Goal: Task Accomplishment & Management: Manage account settings

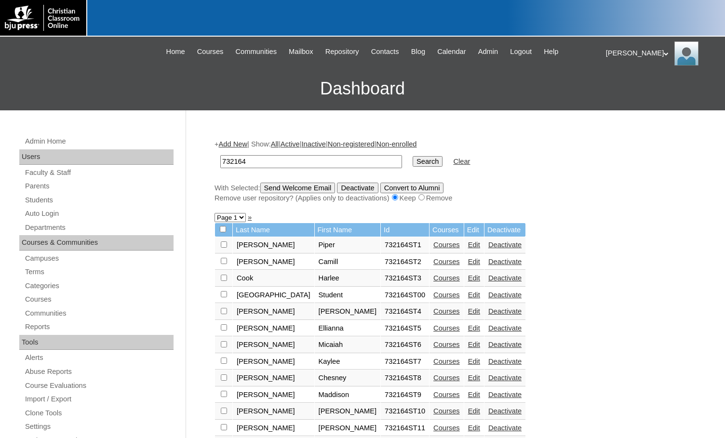
click at [50, 181] on link "Parents" at bounding box center [98, 186] width 149 height 12
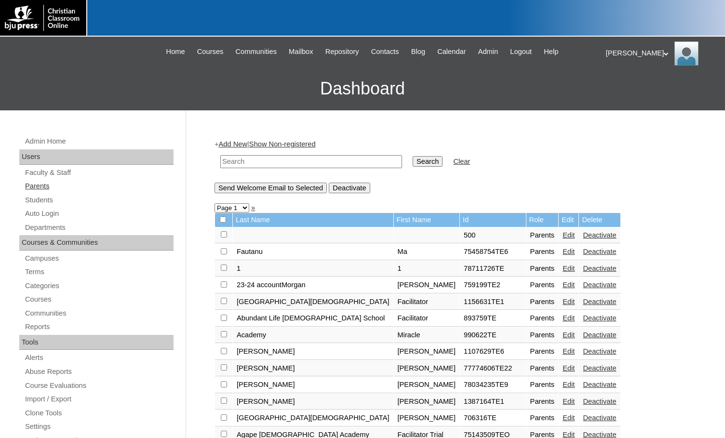
click at [65, 184] on link "Parents" at bounding box center [98, 186] width 149 height 12
click at [341, 162] on input "text" at bounding box center [311, 161] width 182 height 13
paste input "76941799"
type input "76941799"
click at [413, 162] on input "Search" at bounding box center [428, 161] width 30 height 11
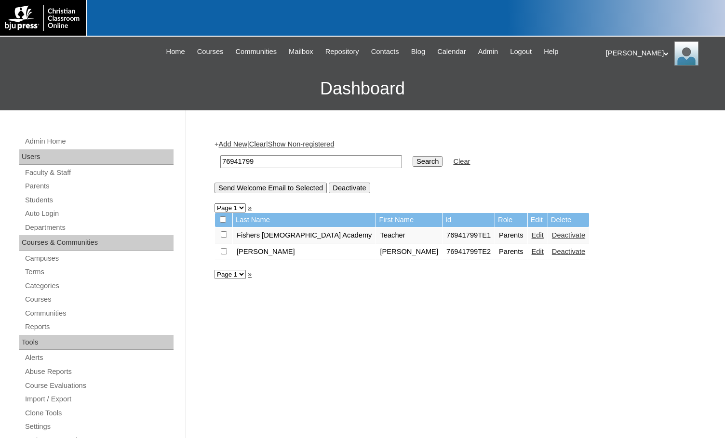
drag, startPoint x: 277, startPoint y: 161, endPoint x: 192, endPoint y: 158, distance: 84.9
click at [192, 158] on div "Admin Home Users Faculty & Staff Parents Students Auto Login Departments Course…" at bounding box center [362, 442] width 725 height 665
drag, startPoint x: 268, startPoint y: 160, endPoint x: 201, endPoint y: 166, distance: 67.3
click at [201, 166] on div "Admin Home Users Faculty & Staff Parents Students Auto Login Departments Course…" at bounding box center [362, 442] width 725 height 665
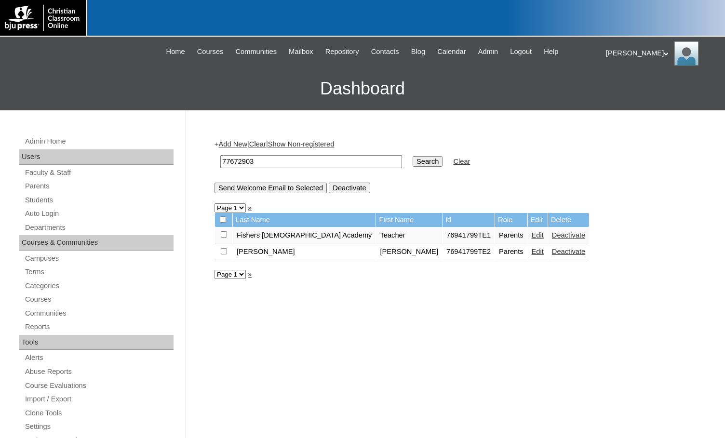
type input "77672903"
click at [413, 161] on input "Search" at bounding box center [428, 161] width 30 height 11
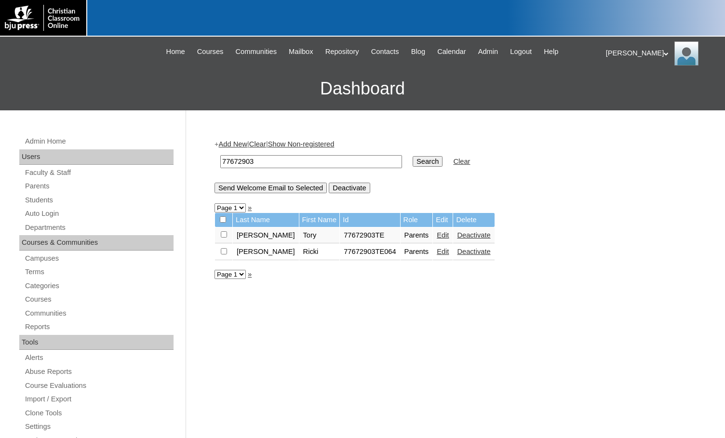
click at [437, 253] on link "Edit" at bounding box center [443, 252] width 12 height 8
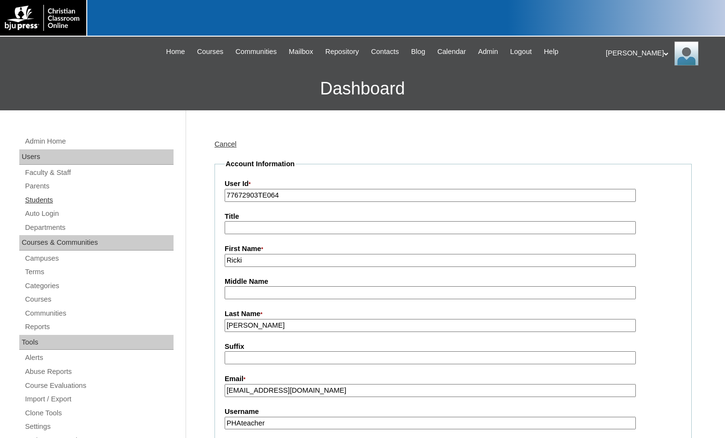
click at [34, 200] on link "Students" at bounding box center [98, 200] width 149 height 12
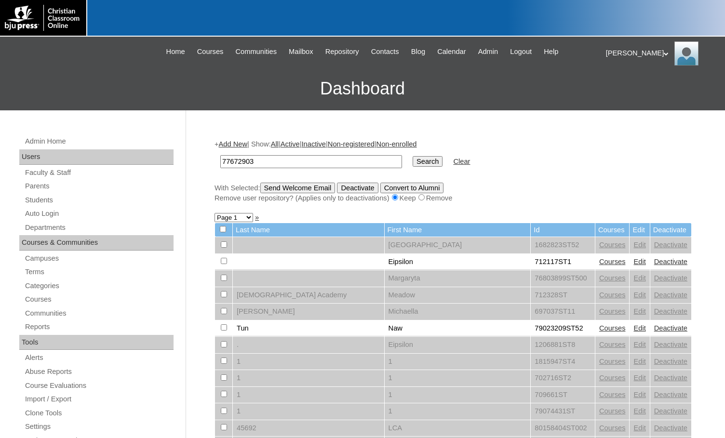
type input "77672903"
click at [413, 161] on input "Search" at bounding box center [428, 161] width 30 height 11
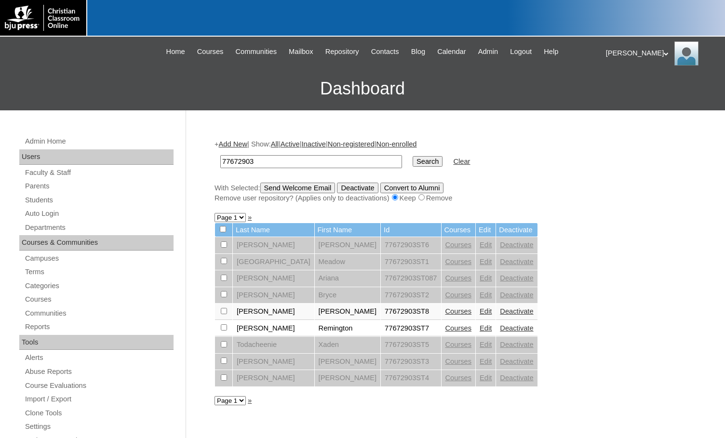
click at [445, 330] on link "Courses" at bounding box center [458, 328] width 27 height 8
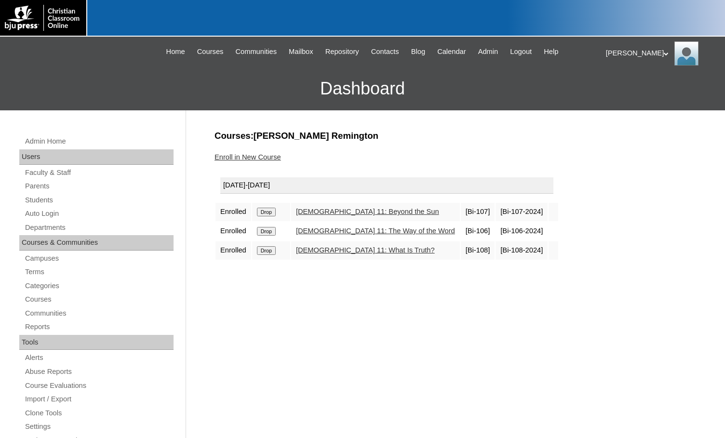
click at [260, 157] on link "Enroll in New Course" at bounding box center [248, 157] width 67 height 8
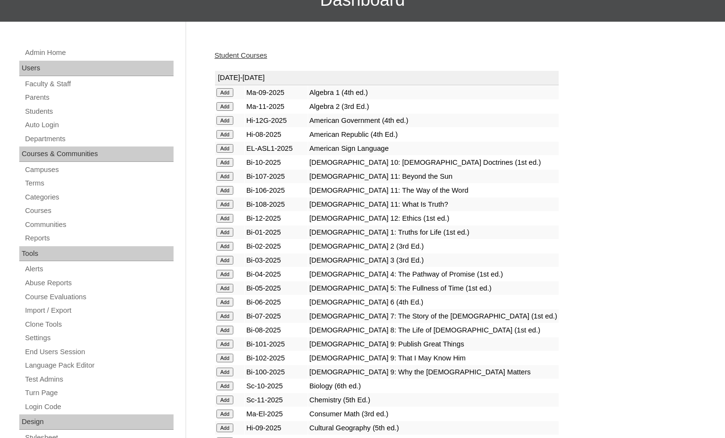
scroll to position [96, 0]
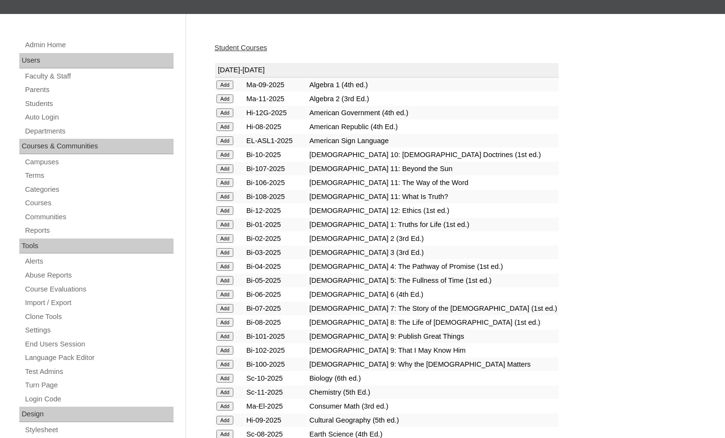
click at [227, 89] on input "Add" at bounding box center [224, 85] width 17 height 9
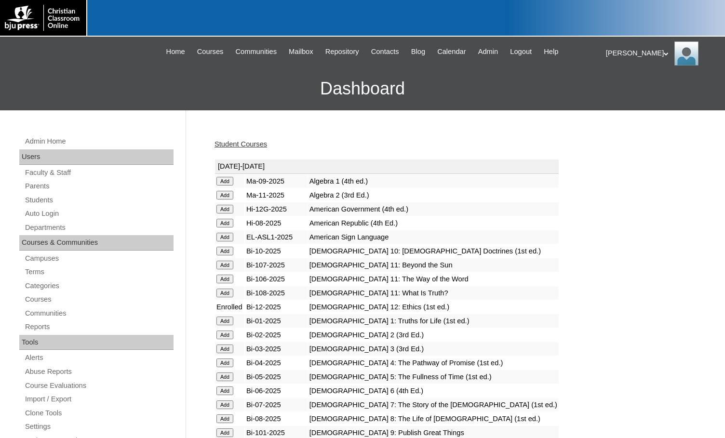
click at [249, 145] on link "Student Courses" at bounding box center [241, 144] width 53 height 8
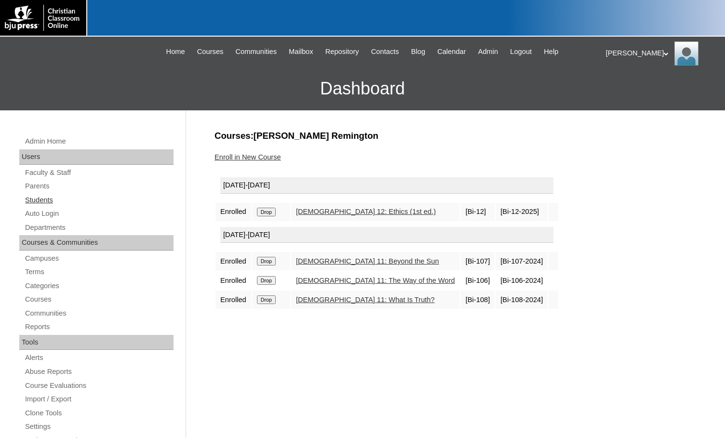
click at [57, 202] on link "Students" at bounding box center [98, 200] width 149 height 12
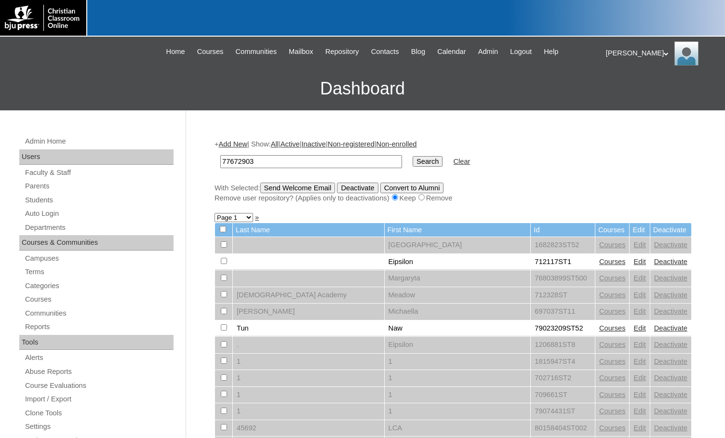
type input "77672903"
click at [413, 162] on input "Search" at bounding box center [428, 161] width 30 height 11
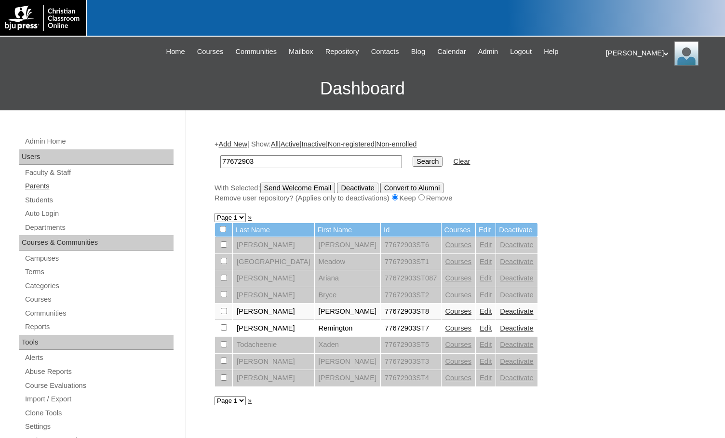
click at [40, 189] on link "Parents" at bounding box center [98, 186] width 149 height 12
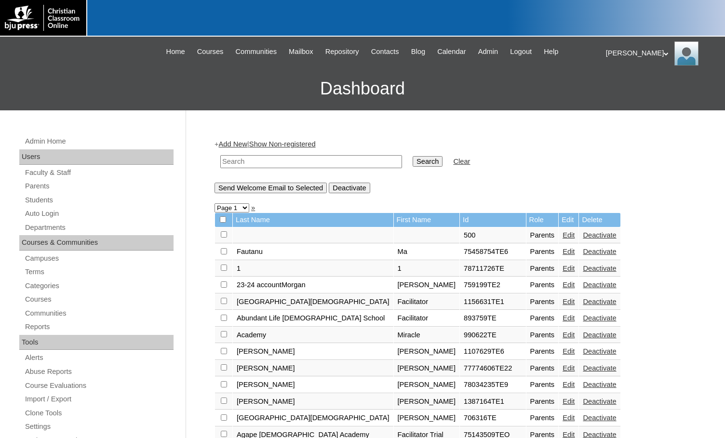
click at [256, 165] on input "text" at bounding box center [311, 161] width 182 height 13
drag, startPoint x: 256, startPoint y: 165, endPoint x: 208, endPoint y: 156, distance: 49.0
type input "953871"
click at [413, 163] on input "Search" at bounding box center [428, 161] width 30 height 11
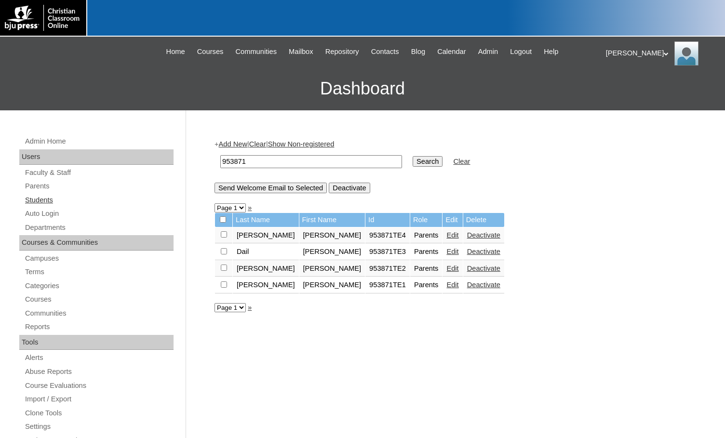
click at [41, 199] on link "Students" at bounding box center [98, 200] width 149 height 12
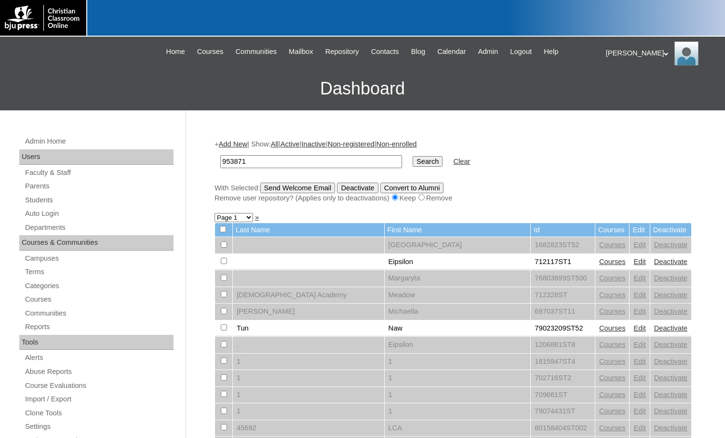
type input "953871"
click at [413, 164] on input "Search" at bounding box center [428, 161] width 30 height 11
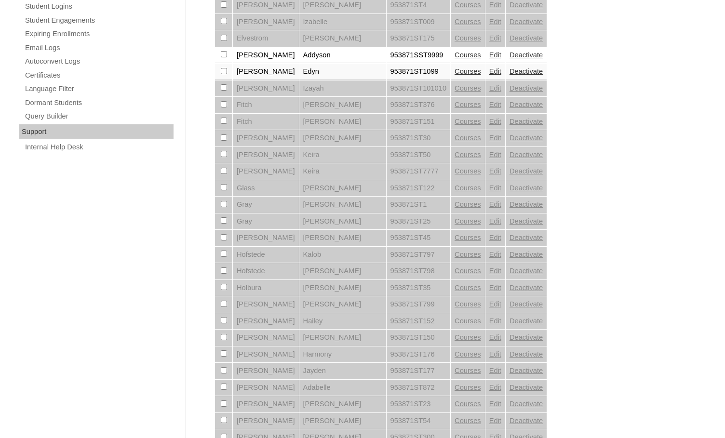
scroll to position [660, 0]
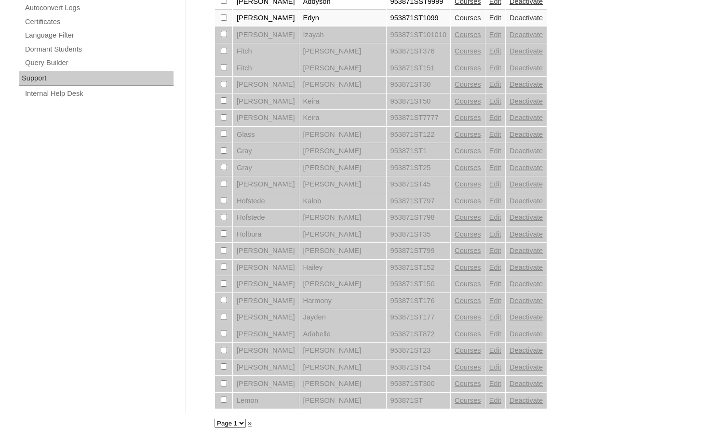
click at [240, 425] on select "Page 1 Page 2" at bounding box center [230, 423] width 31 height 9
click at [241, 423] on select "Page 1 Page 2" at bounding box center [230, 423] width 31 height 9
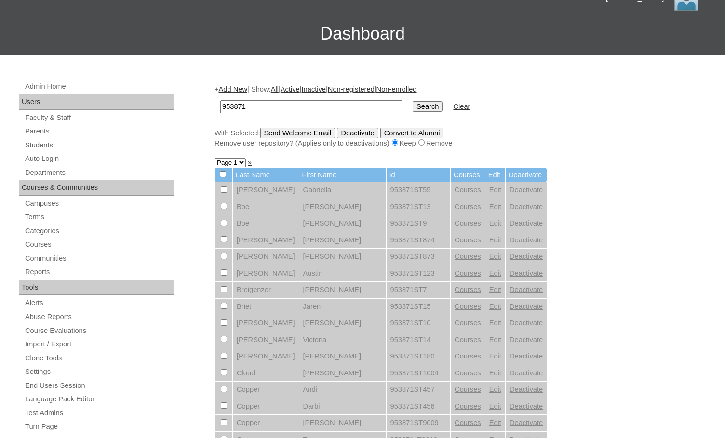
scroll to position [0, 0]
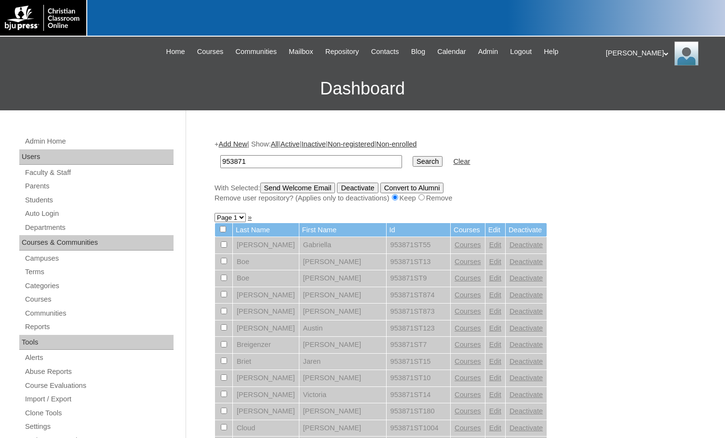
click at [228, 140] on link "Add New" at bounding box center [233, 144] width 28 height 8
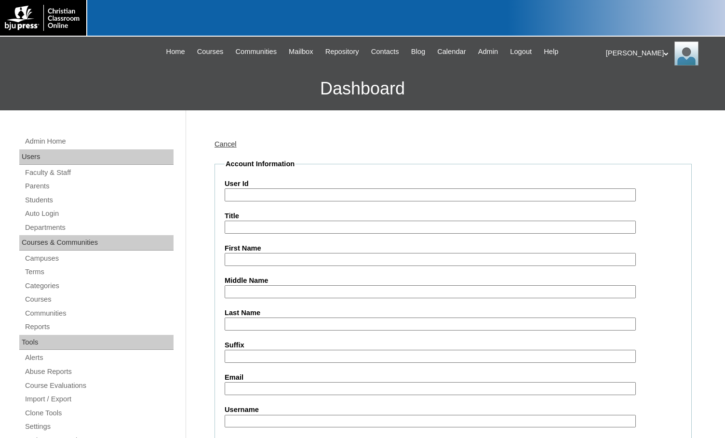
click at [253, 187] on label "User Id" at bounding box center [453, 184] width 457 height 10
click at [253, 188] on input "User Id" at bounding box center [430, 194] width 411 height 13
click at [258, 198] on input "User Id" at bounding box center [430, 194] width 411 height 13
paste input "953871"
type input "953871ST00001"
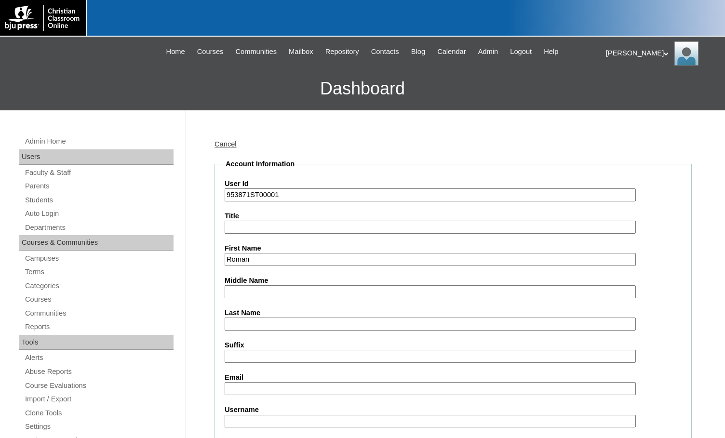
type input "Roman"
type input "Khasaynovsky"
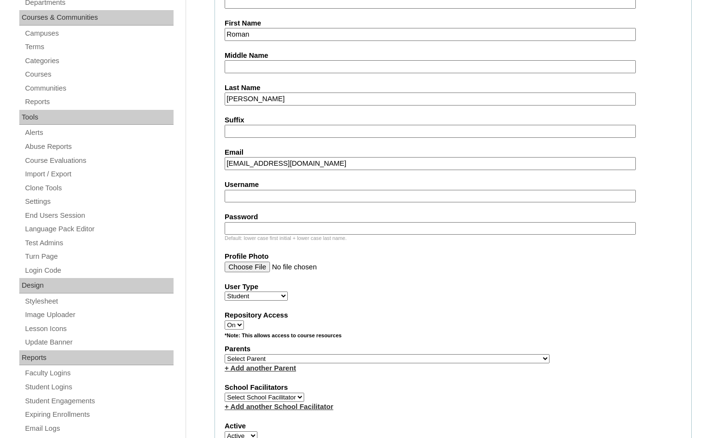
scroll to position [241, 0]
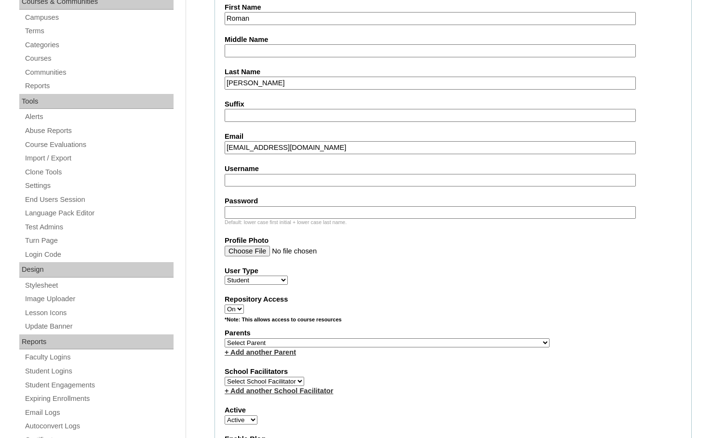
type input "romashevichkha@gmail.com"
click at [432, 343] on select "Select Parent , Fautanu, Ma 1, 1 23-24 accountMorgan, Jason 6th Street Mennonit…" at bounding box center [387, 342] width 325 height 9
select select "23963"
click at [465, 335] on label "Parents" at bounding box center [453, 333] width 457 height 10
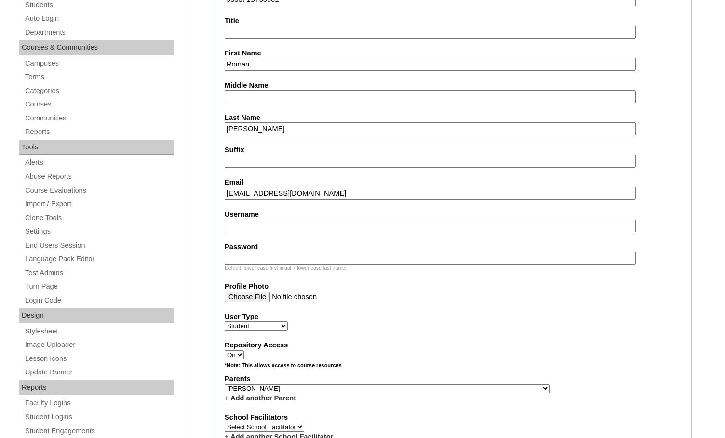
scroll to position [145, 0]
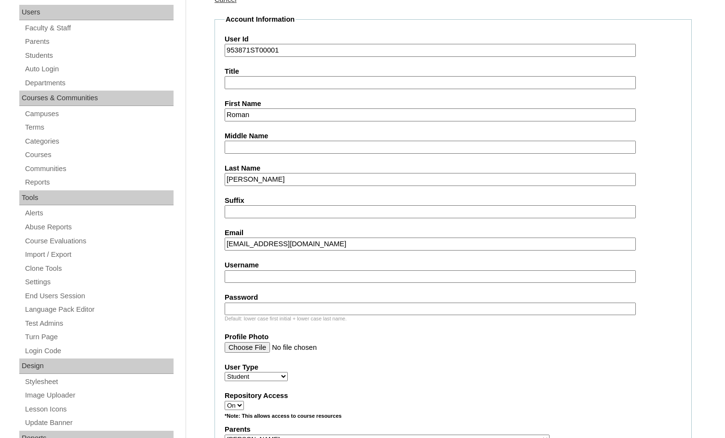
click at [270, 181] on input "Khasaynovsky" at bounding box center [430, 179] width 411 height 13
click at [329, 178] on input "Khasaynovskiy" at bounding box center [430, 179] width 411 height 13
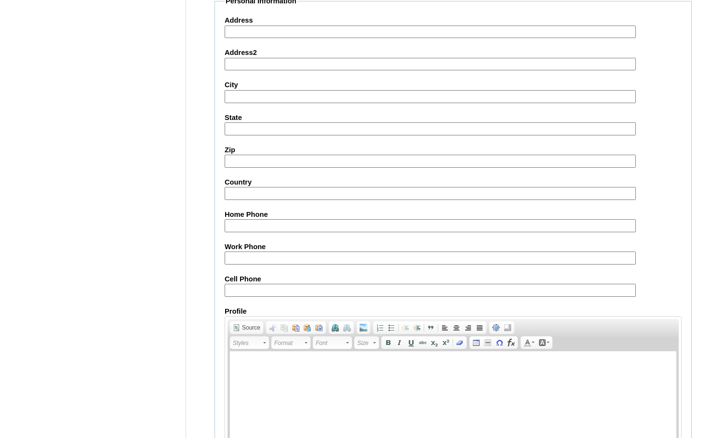
scroll to position [1029, 0]
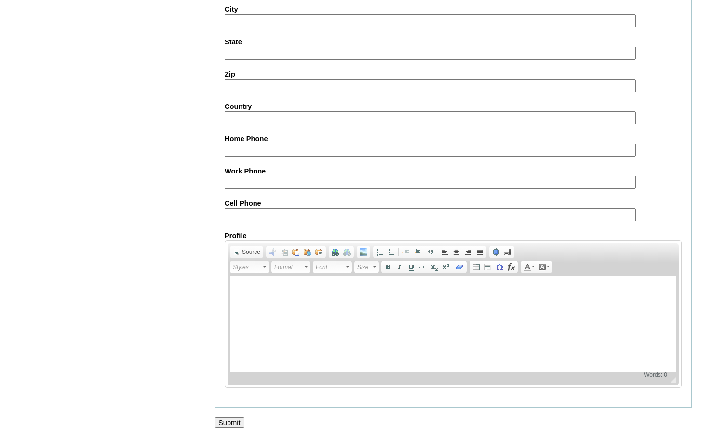
type input "Khasaynovskiy"
click at [235, 418] on input "Submit" at bounding box center [230, 422] width 30 height 11
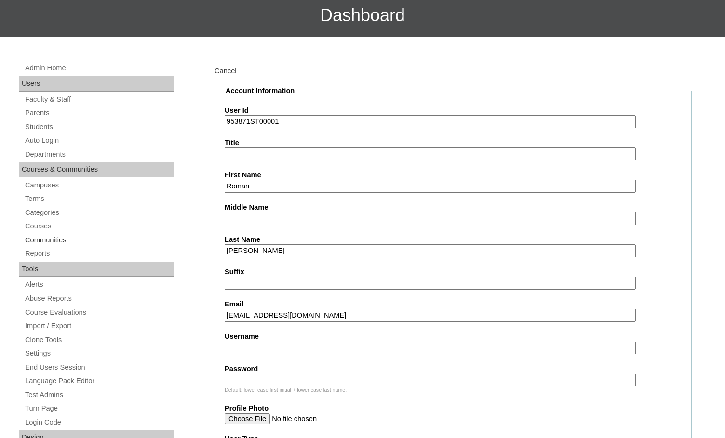
scroll to position [0, 0]
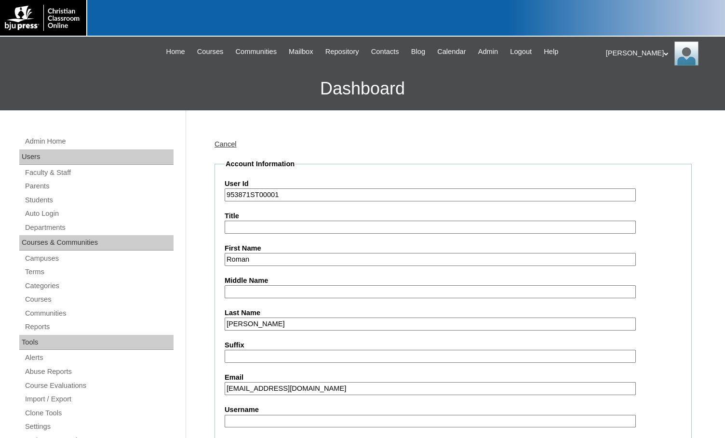
drag, startPoint x: 216, startPoint y: 112, endPoint x: 262, endPoint y: 119, distance: 45.9
click at [160, 108] on h3 "Dashboard" at bounding box center [362, 88] width 715 height 43
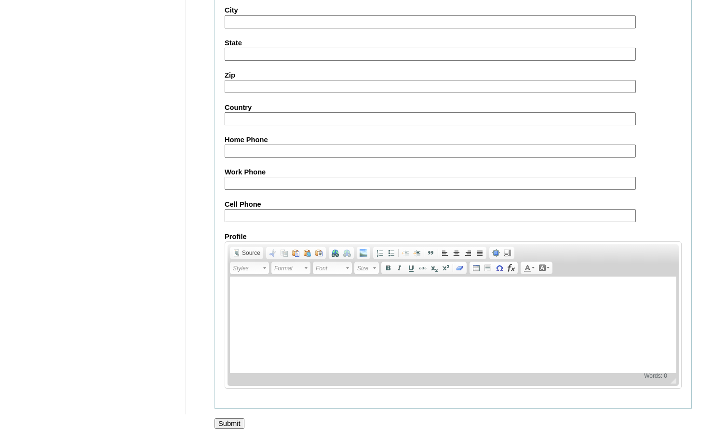
scroll to position [1029, 0]
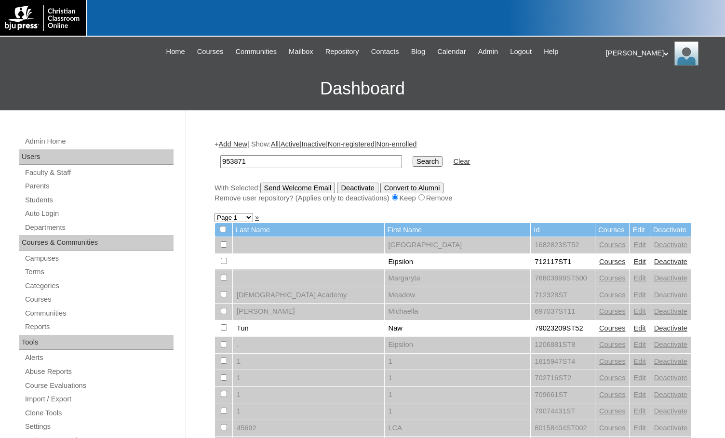
type input "953871"
click at [413, 156] on input "Search" at bounding box center [428, 161] width 30 height 11
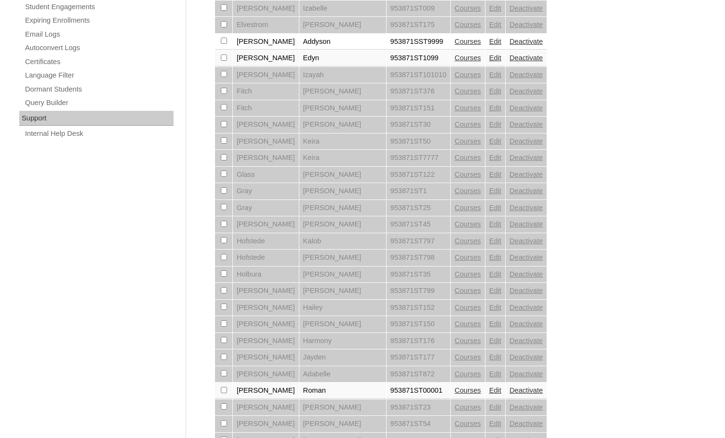
scroll to position [660, 0]
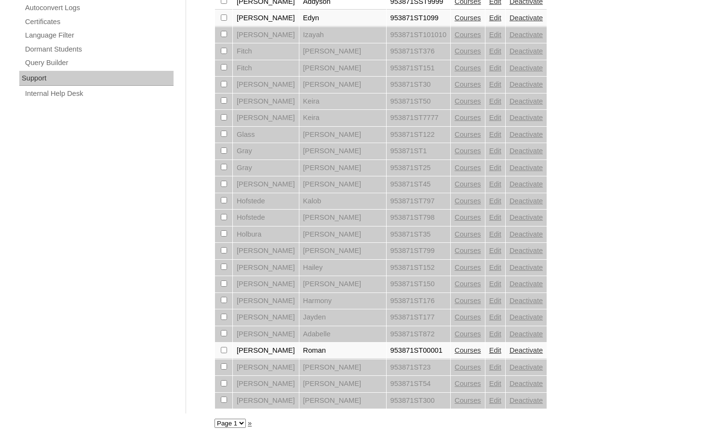
click at [239, 425] on select "Page 1 Page 2" at bounding box center [230, 423] width 31 height 9
select select "admin_students.php?q=953871&submit=Search&page=2"
click at [215, 419] on select "Page 1 Page 2" at bounding box center [230, 423] width 31 height 9
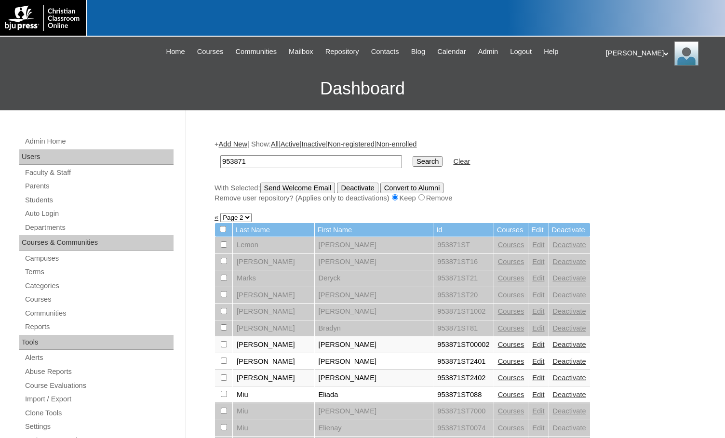
click at [553, 347] on link "Deactivate" at bounding box center [569, 345] width 33 height 8
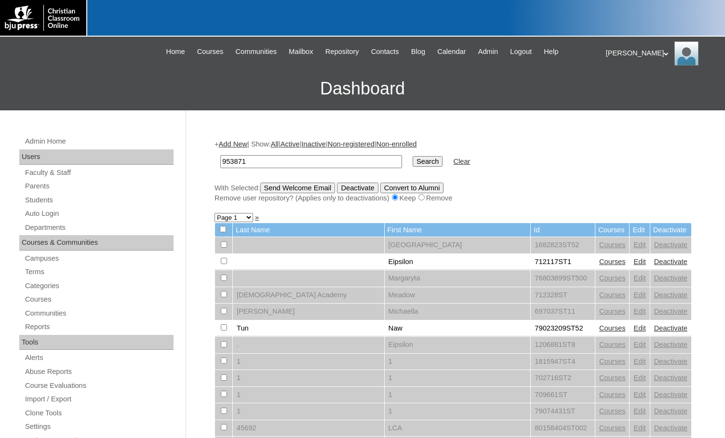
type input "953871"
click at [413, 164] on input "Search" at bounding box center [428, 161] width 30 height 11
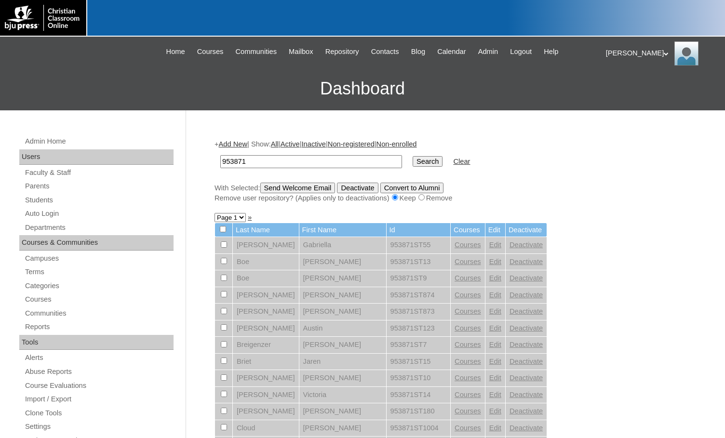
click at [238, 221] on select "Page 1 Page 2" at bounding box center [230, 217] width 31 height 9
select select "admin_students.php?q=953871&submit=Search&page=2"
click at [215, 214] on select "Page 1 Page 2" at bounding box center [230, 217] width 31 height 9
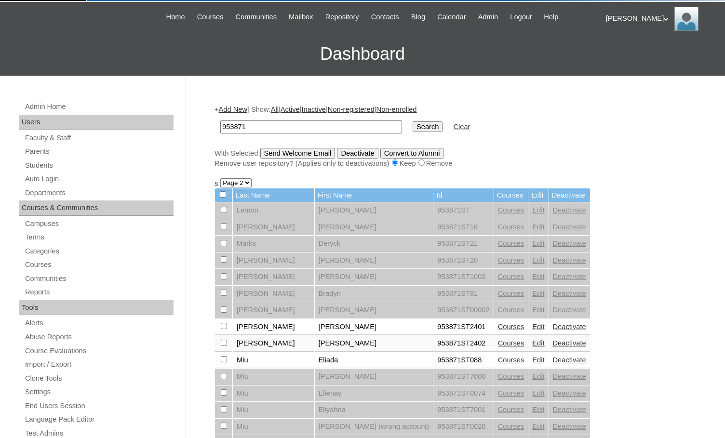
scroll to position [96, 0]
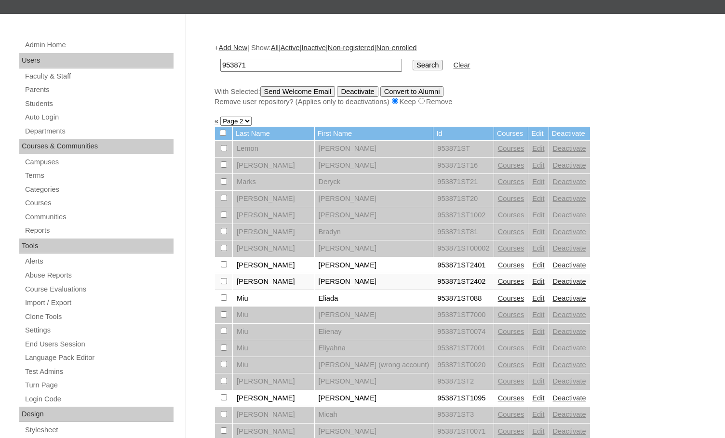
click at [532, 263] on link "Edit" at bounding box center [538, 265] width 12 height 8
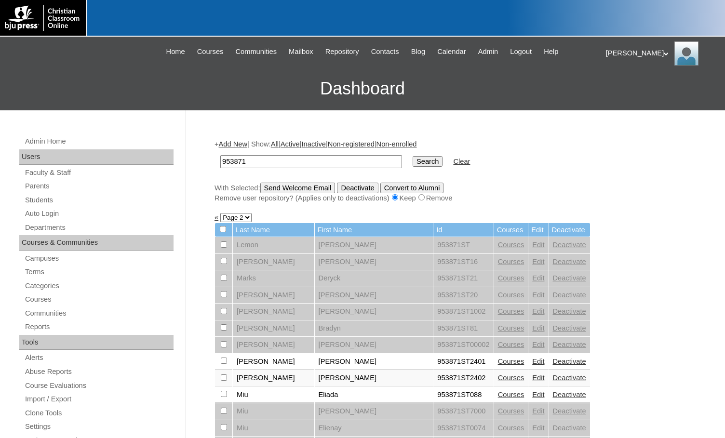
scroll to position [85, 0]
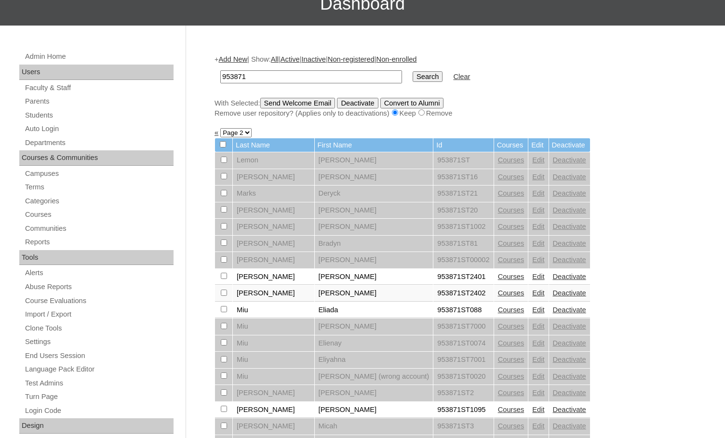
click at [532, 261] on link "Edit" at bounding box center [538, 260] width 12 height 8
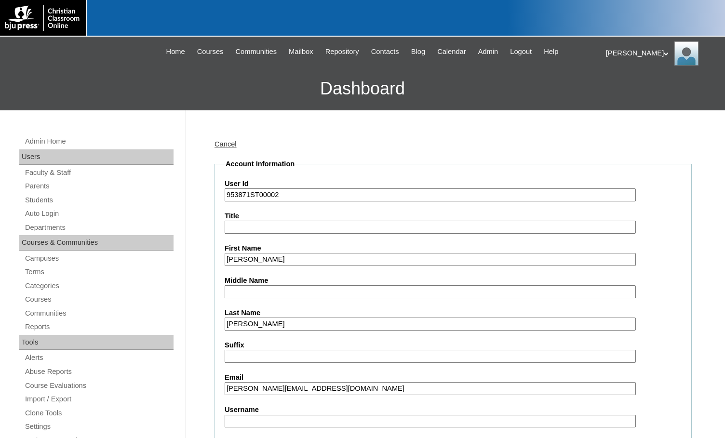
type input "msevilla"
drag, startPoint x: 269, startPoint y: 260, endPoint x: 188, endPoint y: 244, distance: 82.1
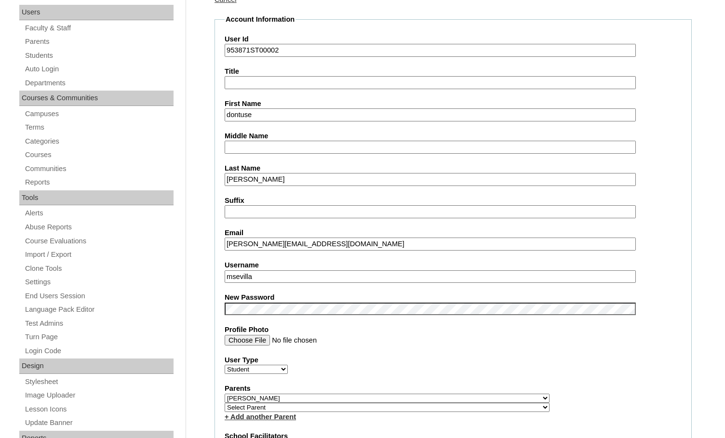
type input "dontuse"
drag, startPoint x: 268, startPoint y: 278, endPoint x: 155, endPoint y: 263, distance: 114.2
drag, startPoint x: 207, startPoint y: 252, endPoint x: 205, endPoint y: 296, distance: 44.9
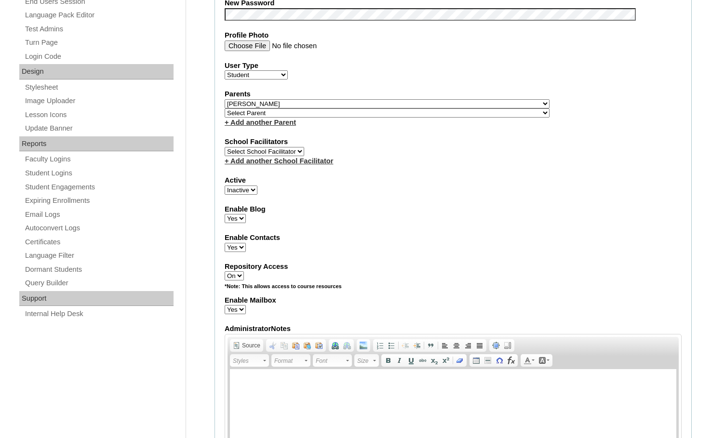
scroll to position [434, 0]
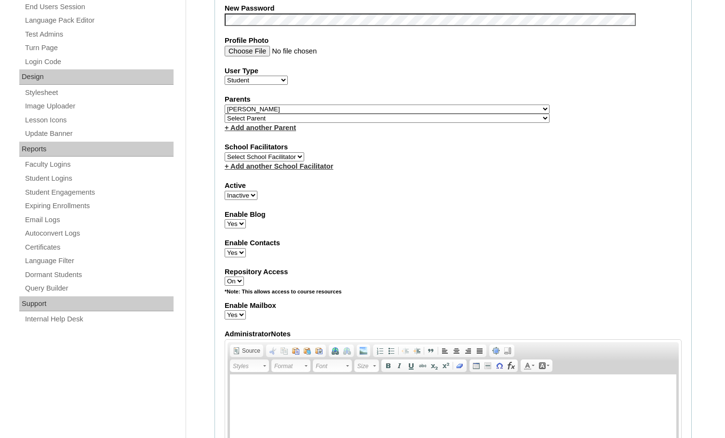
click at [403, 108] on select "Select Parent , Fautanu, Ma 1, 1 23-24 accountMorgan, Jason 6th Street Mennonit…" at bounding box center [387, 109] width 325 height 9
select select
click at [225, 105] on select "Select Parent , Fautanu, Ma 1, 1 23-24 accountMorgan, Jason 6th Street Mennonit…" at bounding box center [387, 109] width 325 height 9
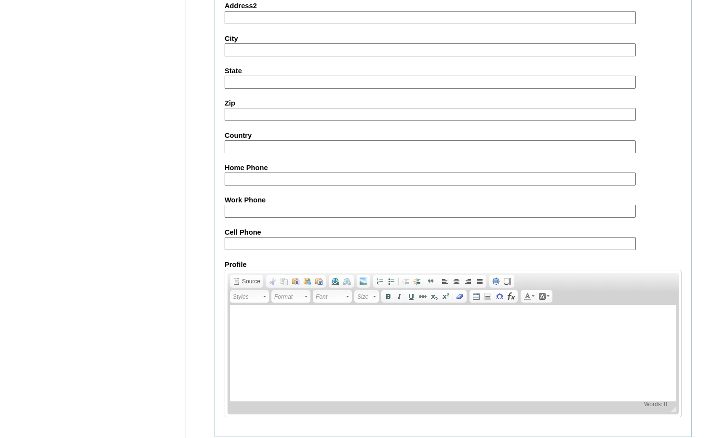
scroll to position [1031, 0]
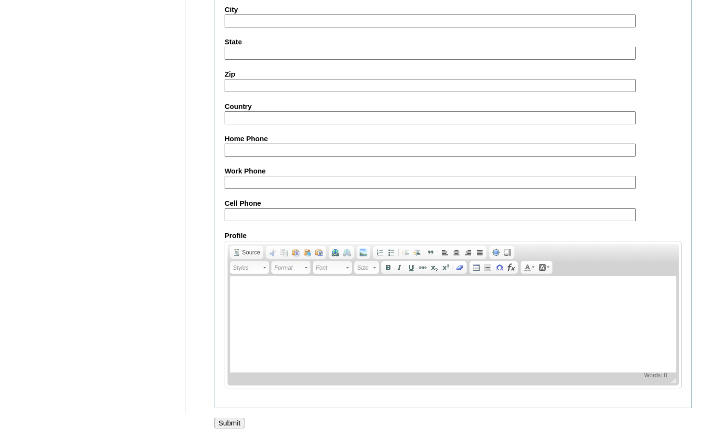
click at [238, 423] on input "Submit" at bounding box center [230, 423] width 30 height 11
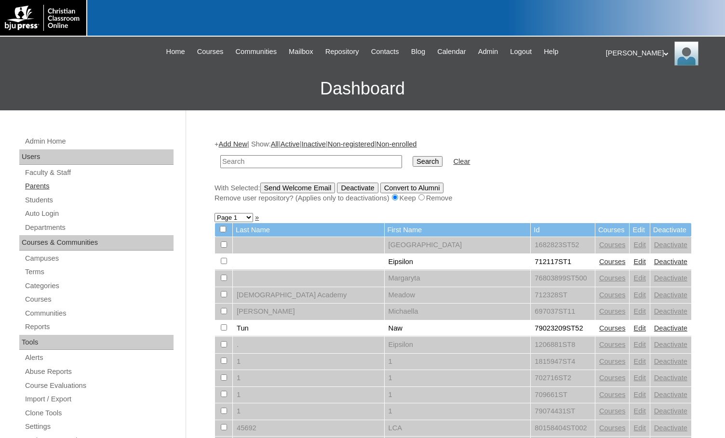
click at [46, 189] on link "Parents" at bounding box center [98, 186] width 149 height 12
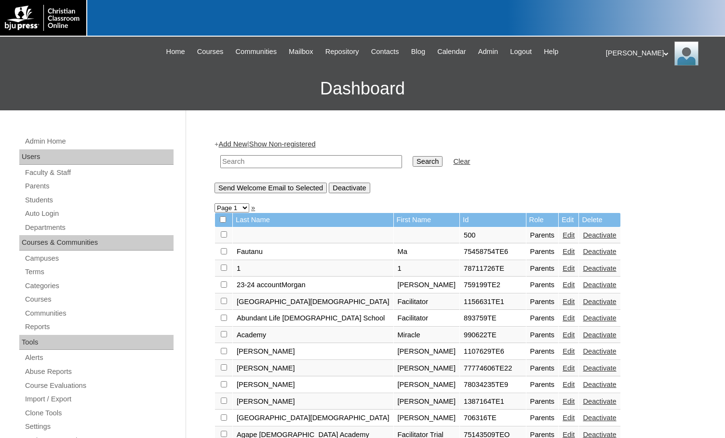
click at [250, 164] on input "text" at bounding box center [311, 161] width 182 height 13
drag, startPoint x: 250, startPoint y: 164, endPoint x: 190, endPoint y: 159, distance: 60.5
type input "709344"
click at [413, 162] on input "Search" at bounding box center [428, 161] width 30 height 11
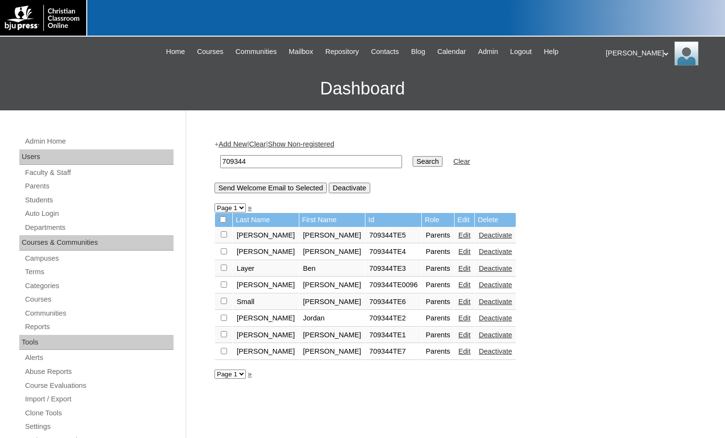
drag, startPoint x: 260, startPoint y: 163, endPoint x: 190, endPoint y: 149, distance: 71.9
click at [190, 149] on div "Admin Home Users Faculty & Staff Parents Students Auto Login Departments Course…" at bounding box center [362, 442] width 725 height 665
click at [458, 351] on link "Edit" at bounding box center [464, 352] width 12 height 8
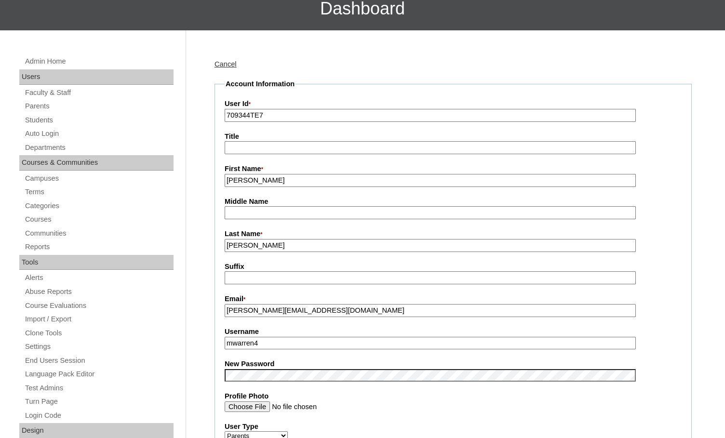
scroll to position [96, 0]
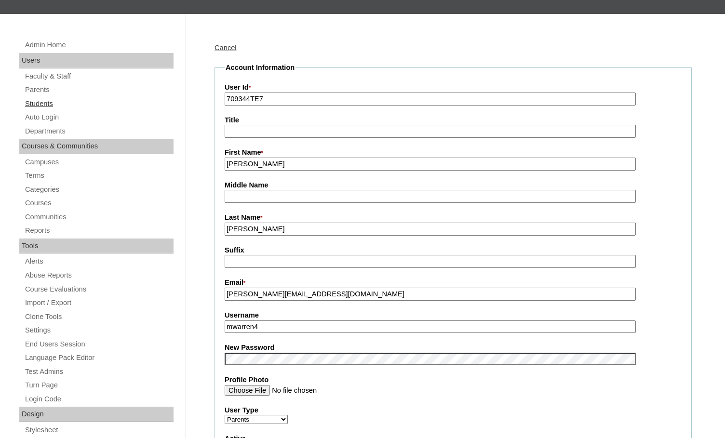
click at [44, 106] on link "Students" at bounding box center [98, 104] width 149 height 12
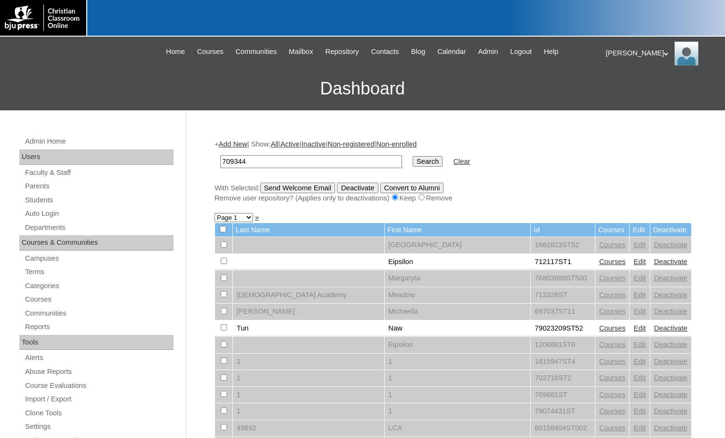
type input "709344"
click at [413, 162] on input "Search" at bounding box center [428, 161] width 30 height 11
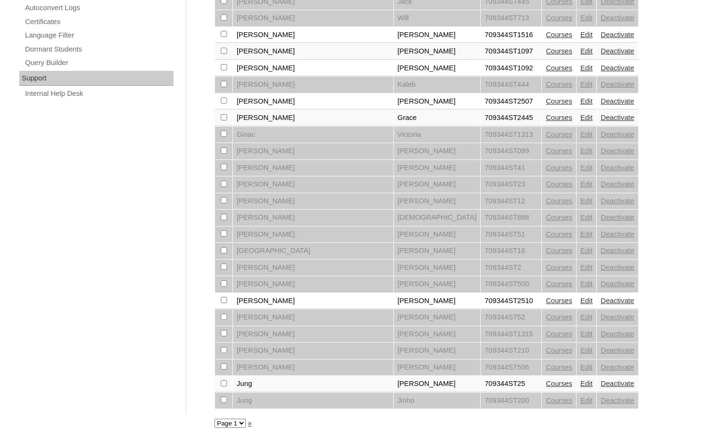
scroll to position [660, 0]
click at [226, 425] on select "Page 1 Page 2 Page 3" at bounding box center [230, 423] width 31 height 9
select select "admin_students.php?q=709344&submit=Search&page=2"
click at [215, 419] on select "Page 1 Page 2 Page 3" at bounding box center [230, 423] width 31 height 9
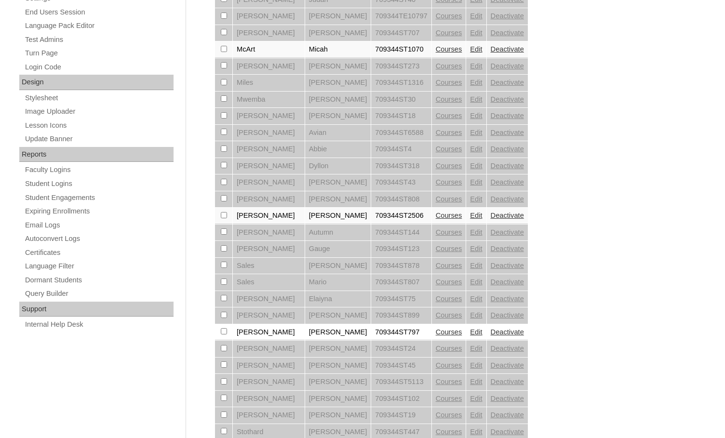
scroll to position [419, 0]
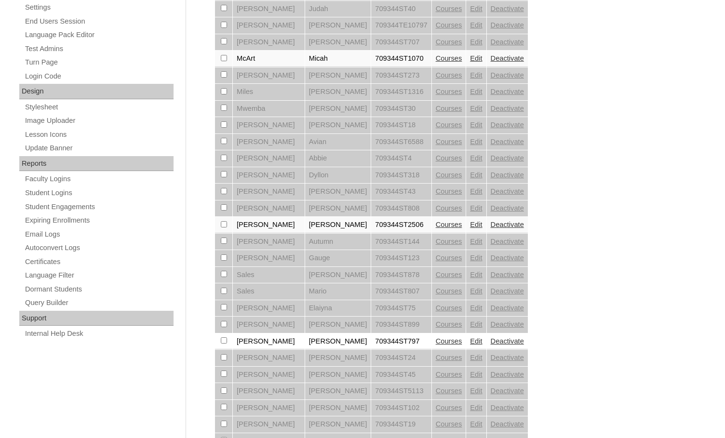
click at [470, 225] on link "Edit" at bounding box center [476, 225] width 12 height 8
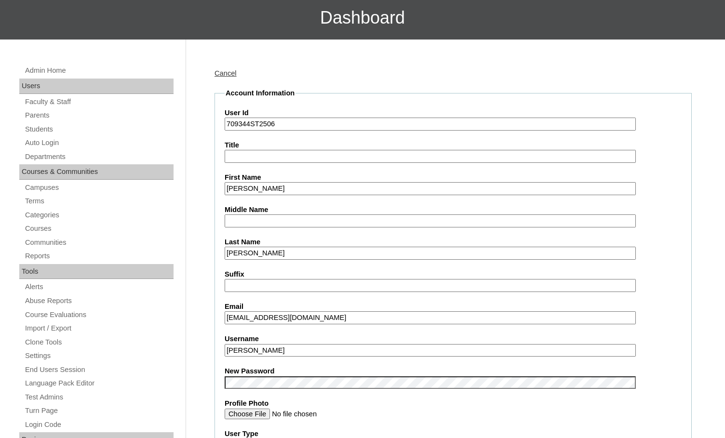
scroll to position [96, 0]
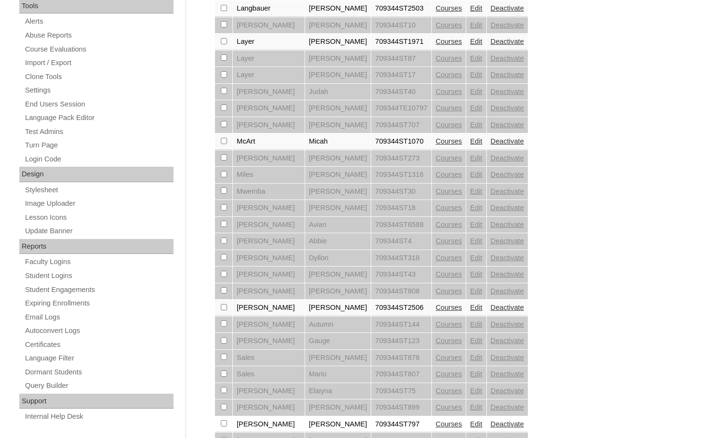
scroll to position [337, 0]
click at [436, 307] on link "Courses" at bounding box center [449, 307] width 27 height 8
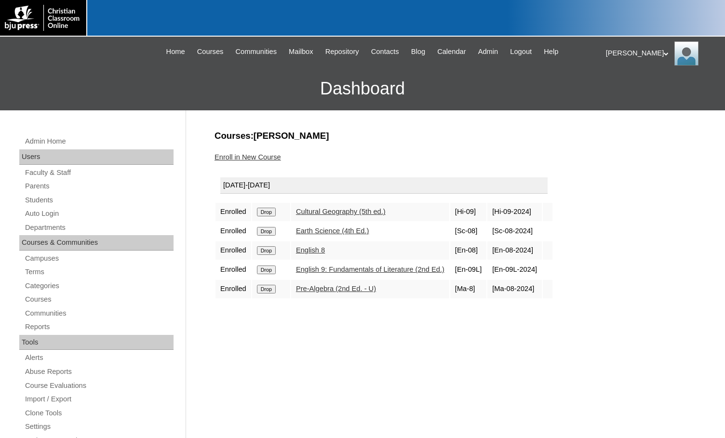
click at [242, 158] on link "Enroll in New Course" at bounding box center [248, 157] width 67 height 8
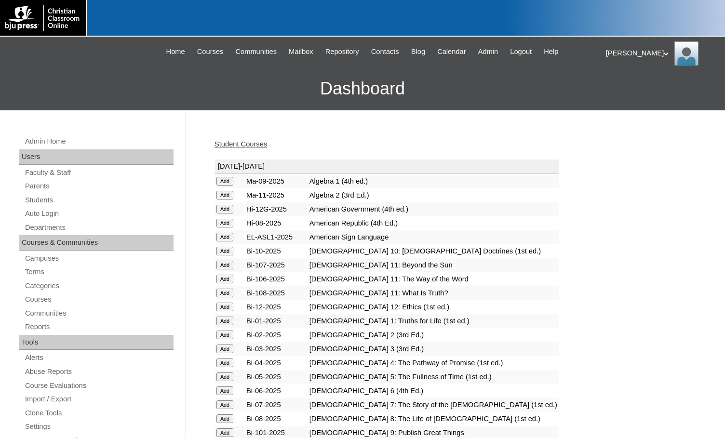
click at [222, 179] on input "Add" at bounding box center [224, 181] width 17 height 9
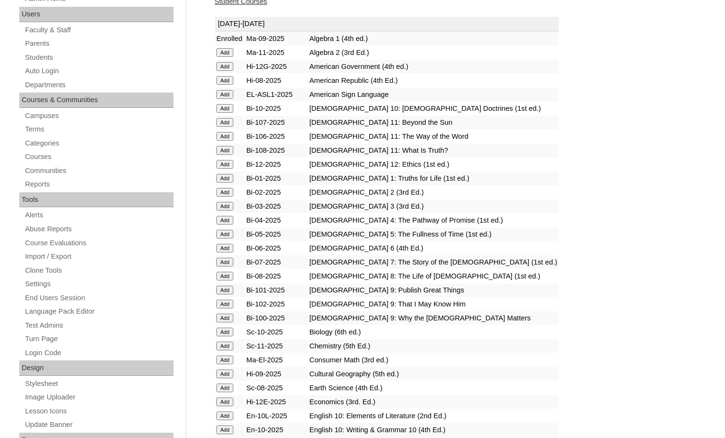
scroll to position [193, 0]
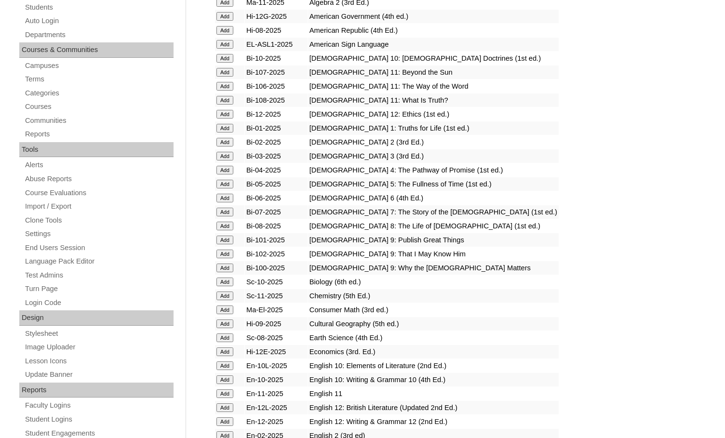
click at [230, 7] on input "Add" at bounding box center [224, 2] width 17 height 9
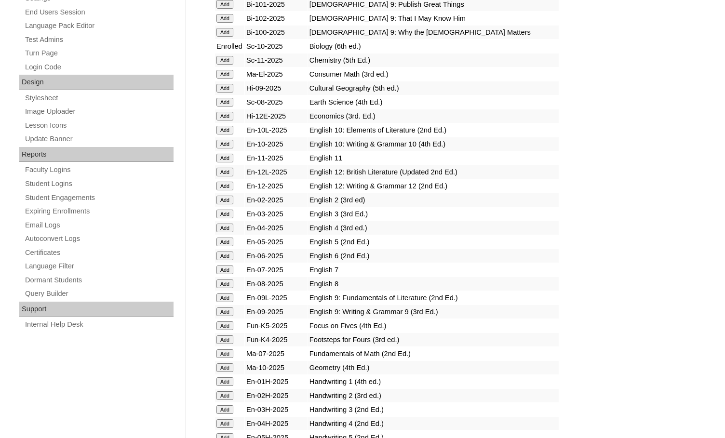
scroll to position [434, 0]
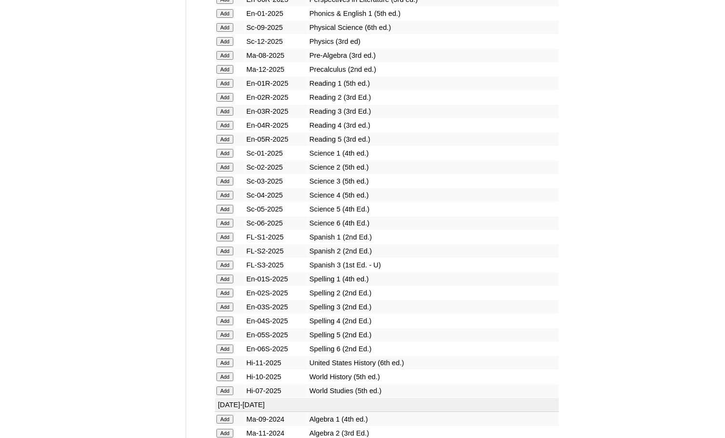
scroll to position [1157, 0]
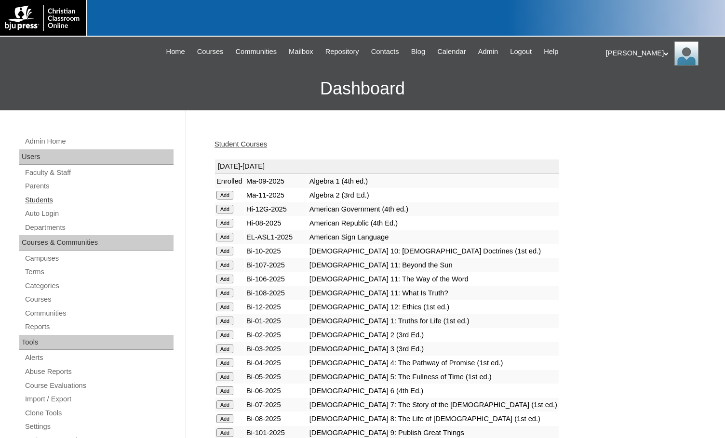
click at [49, 201] on link "Students" at bounding box center [98, 200] width 149 height 12
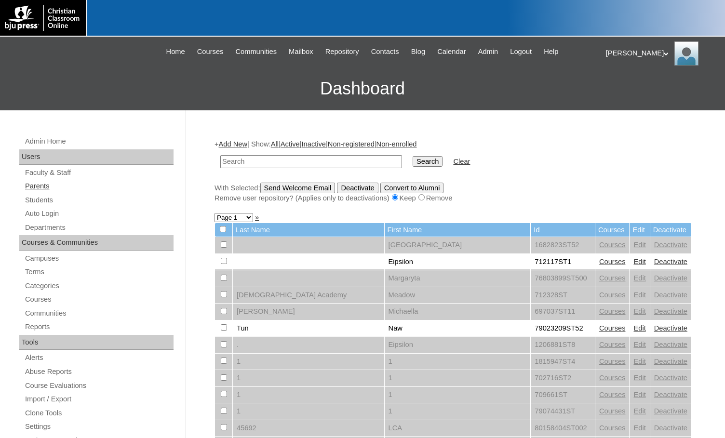
click at [81, 191] on link "Parents" at bounding box center [98, 186] width 149 height 12
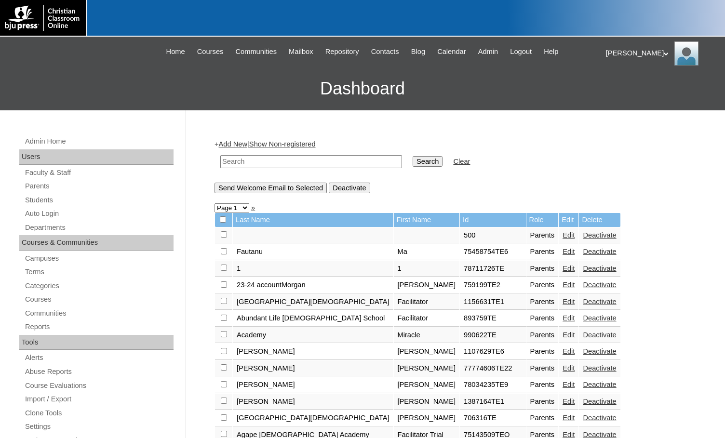
click at [305, 161] on input "text" at bounding box center [311, 161] width 182 height 13
paste input "76214363"
type input "76214363"
click at [413, 159] on input "Search" at bounding box center [428, 161] width 30 height 11
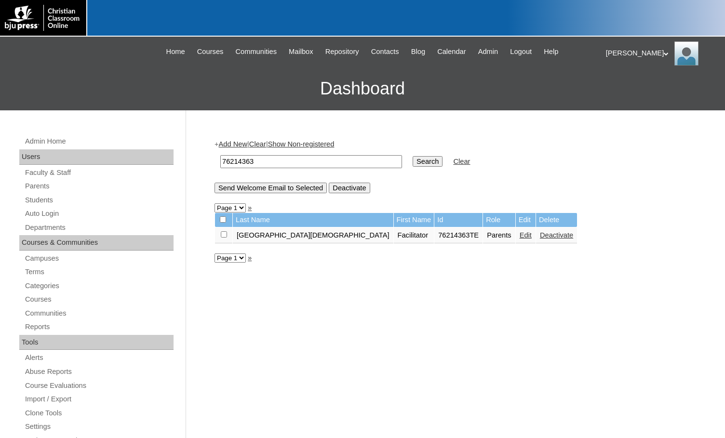
click at [520, 236] on link "Edit" at bounding box center [526, 235] width 12 height 8
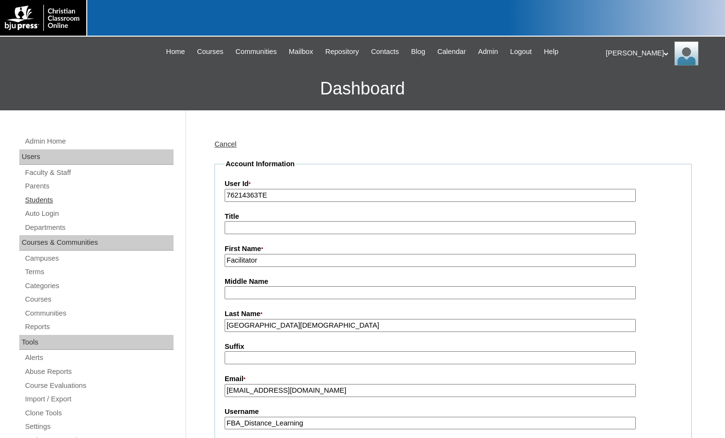
click at [37, 199] on link "Students" at bounding box center [98, 200] width 149 height 12
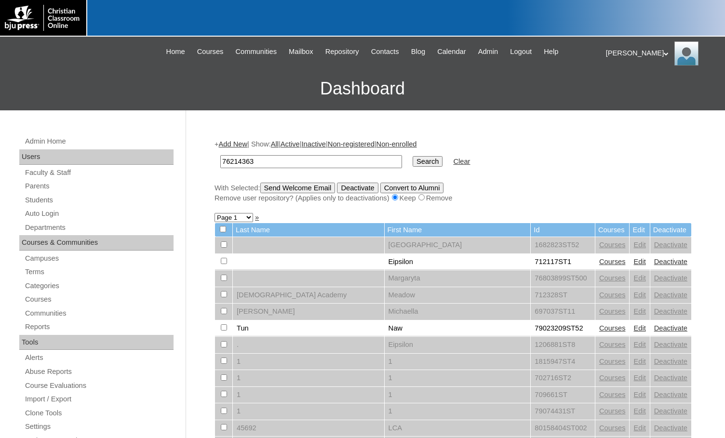
type input "76214363"
click at [413, 162] on input "Search" at bounding box center [428, 161] width 30 height 11
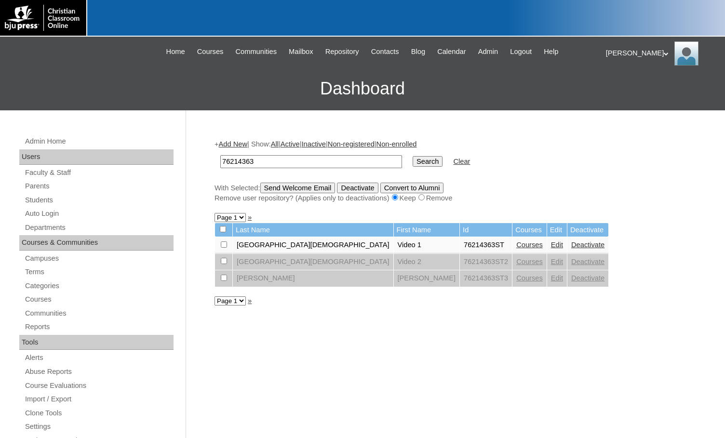
click at [516, 246] on link "Courses" at bounding box center [529, 245] width 27 height 8
click at [243, 144] on link "Add New" at bounding box center [233, 144] width 28 height 8
click at [241, 143] on link "Add New" at bounding box center [233, 144] width 28 height 8
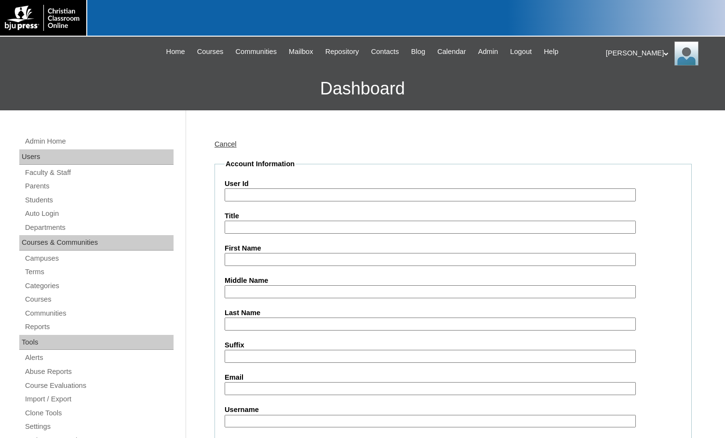
click at [259, 194] on input "User Id" at bounding box center [430, 194] width 411 height 13
paste input "76214363"
type input "76214363ST4"
type input "Quintin"
type input "Lotter"
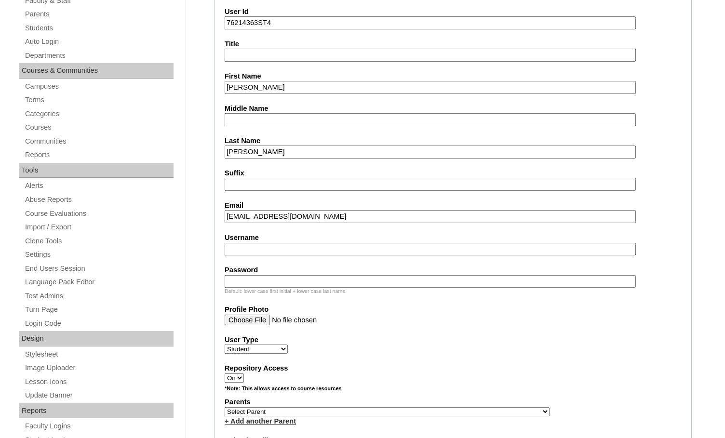
scroll to position [193, 0]
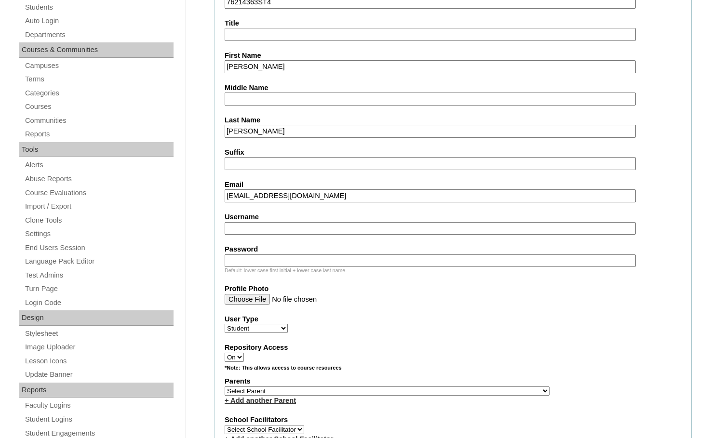
type input "caroljlotter@gmail.com"
click at [437, 393] on select "Select Parent , Fautanu, Ma 1, 1 23-24 accountMorgan, Jason 6th Street Mennonit…" at bounding box center [387, 391] width 325 height 9
select select "25788"
click at [455, 392] on div "Parents Select Parent , Fautanu, Ma 1, 1 23-24 accountMorgan, Jason 6th Street …" at bounding box center [453, 390] width 457 height 29
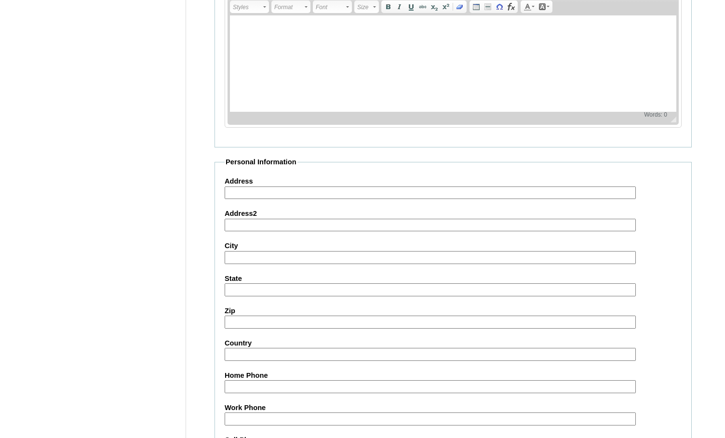
scroll to position [1029, 0]
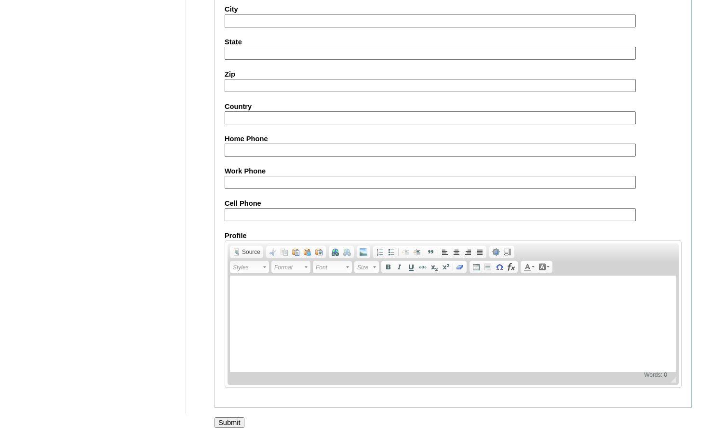
click at [243, 419] on input "Submit" at bounding box center [230, 422] width 30 height 11
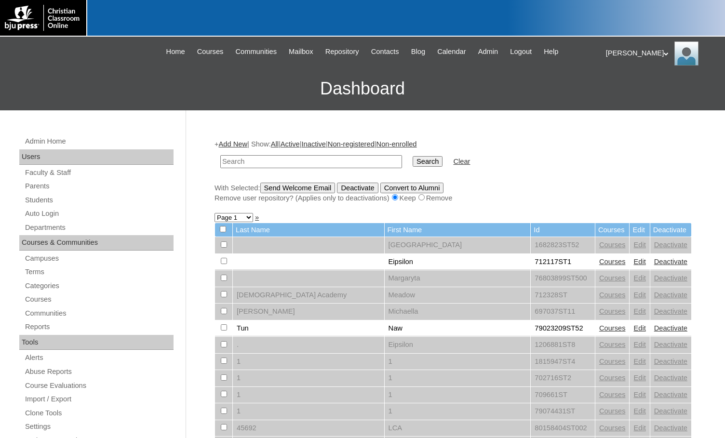
paste input "76214363"
type input "76214363"
click at [413, 156] on input "Search" at bounding box center [428, 161] width 30 height 11
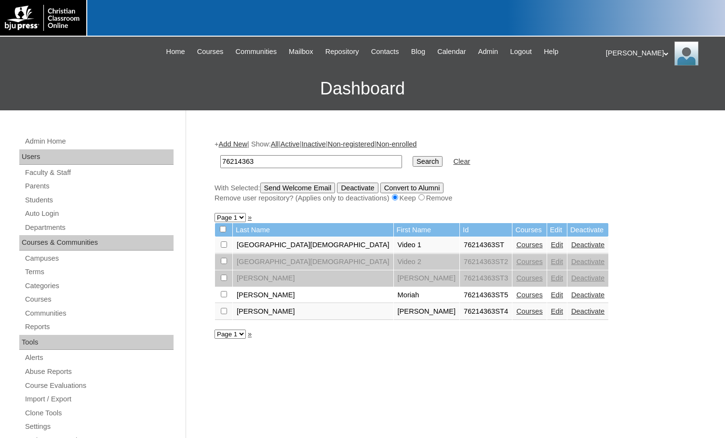
click at [516, 295] on link "Courses" at bounding box center [529, 295] width 27 height 8
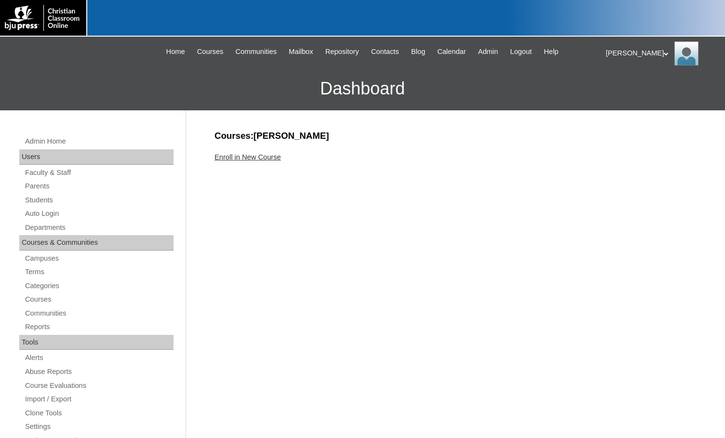
click at [242, 158] on link "Enroll in New Course" at bounding box center [248, 157] width 67 height 8
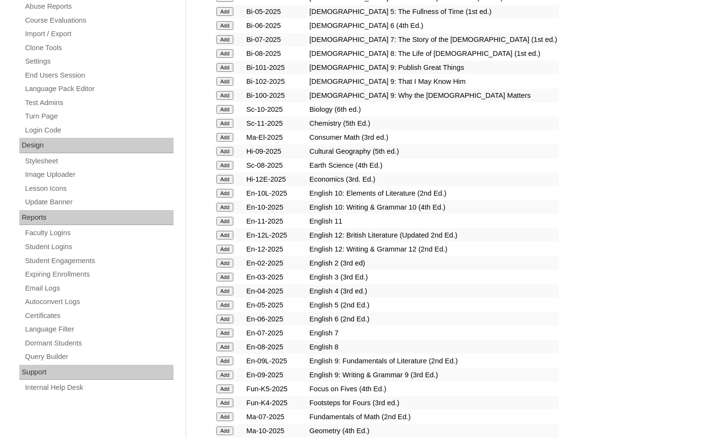
scroll to position [386, 0]
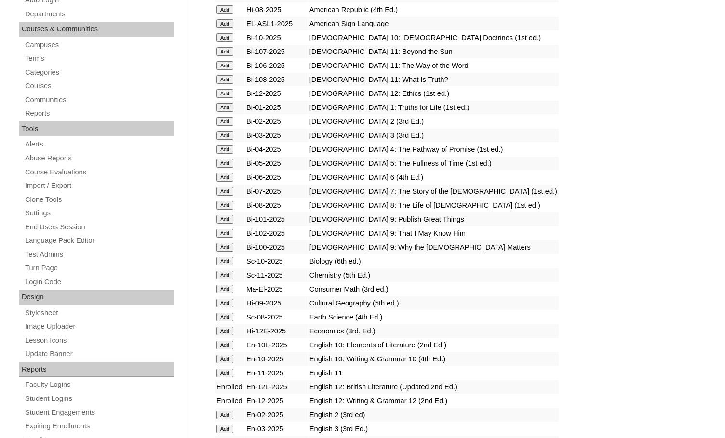
scroll to position [241, 0]
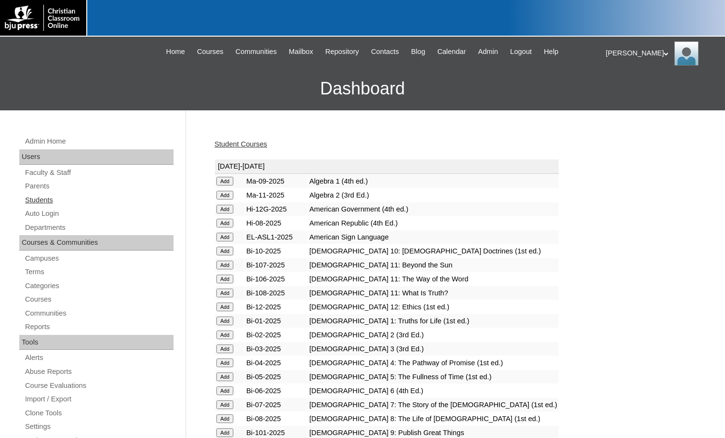
click at [61, 199] on link "Students" at bounding box center [98, 200] width 149 height 12
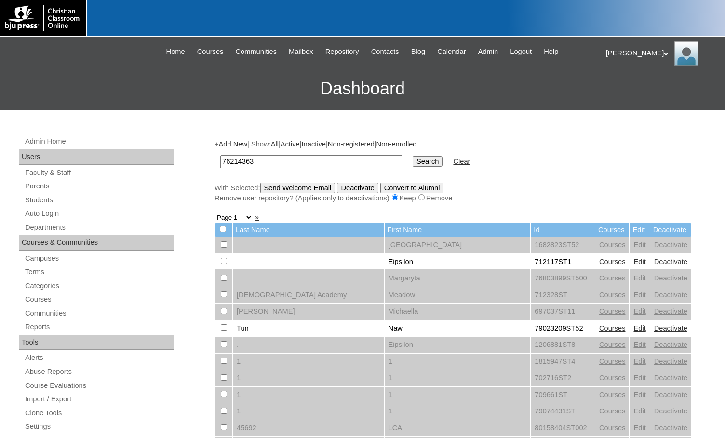
type input "76214363"
click at [413, 163] on input "Search" at bounding box center [428, 161] width 30 height 11
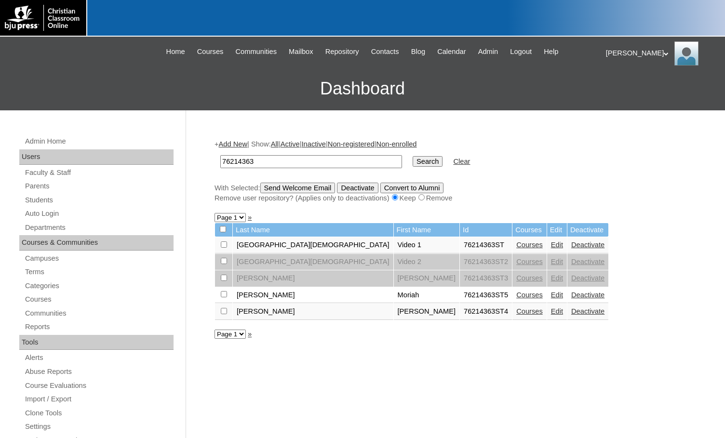
click at [224, 248] on input "checkbox" at bounding box center [224, 245] width 6 height 6
checkbox input "true"
click at [223, 248] on input "checkbox" at bounding box center [224, 245] width 6 height 6
checkbox input "true"
click at [319, 186] on input "Send Welcome Email" at bounding box center [297, 188] width 75 height 11
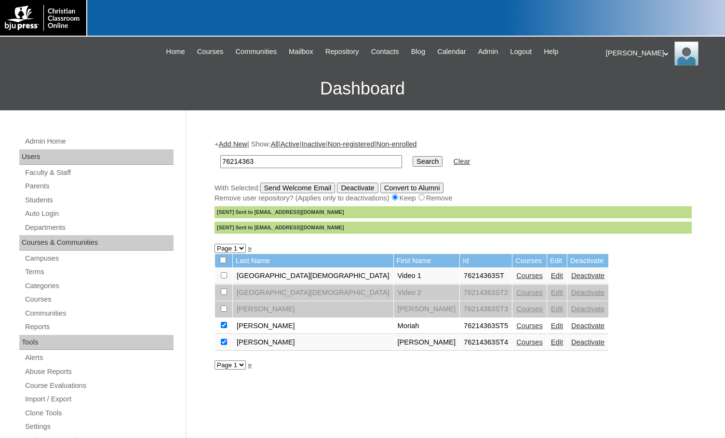
click at [551, 274] on link "Edit" at bounding box center [557, 276] width 12 height 8
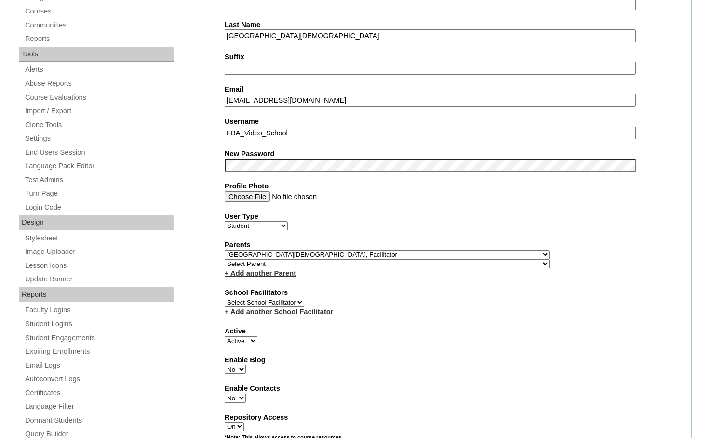
scroll to position [289, 0]
click at [435, 253] on select "Select Parent , Fautanu, Ma 1, 1 23-24 accountMorgan, Jason 6th Street Mennonit…" at bounding box center [387, 253] width 325 height 9
select select
click at [225, 249] on select "Select Parent , Fautanu, Ma 1, 1 23-24 accountMorgan, Jason 6th Street Mennonit…" at bounding box center [387, 253] width 325 height 9
click at [246, 341] on select "Active Inactive" at bounding box center [241, 340] width 33 height 9
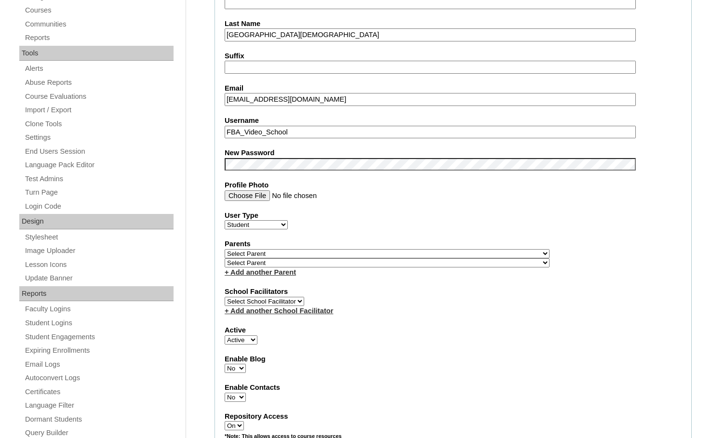
select select "0"
click at [225, 336] on select "Active Inactive" at bounding box center [241, 340] width 33 height 9
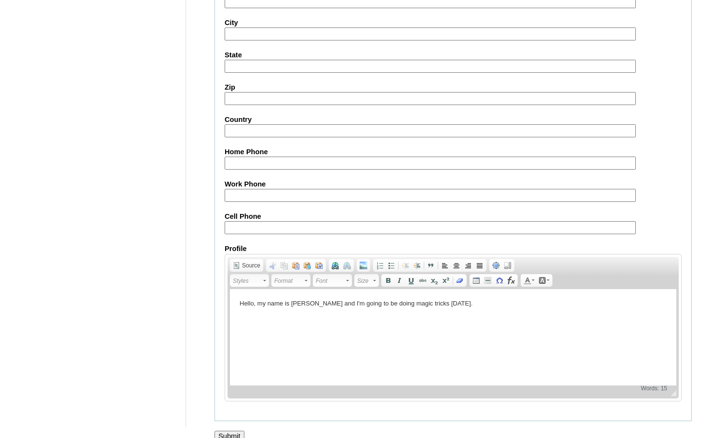
scroll to position [1031, 0]
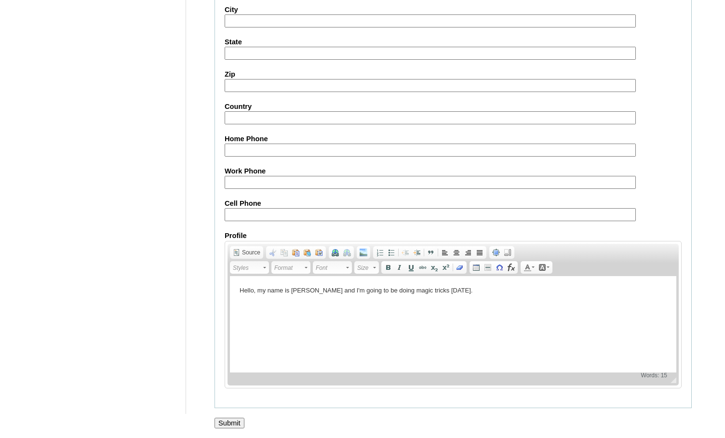
click at [231, 421] on input "Submit" at bounding box center [230, 423] width 30 height 11
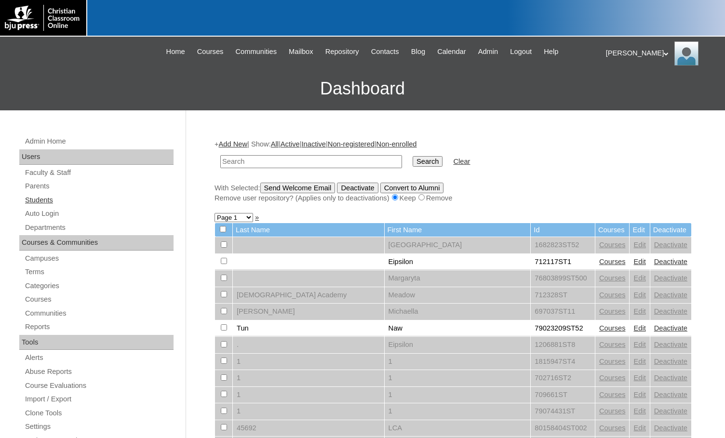
click at [62, 196] on link "Students" at bounding box center [98, 200] width 149 height 12
type input "1354813"
click at [413, 160] on input "Search" at bounding box center [428, 161] width 30 height 11
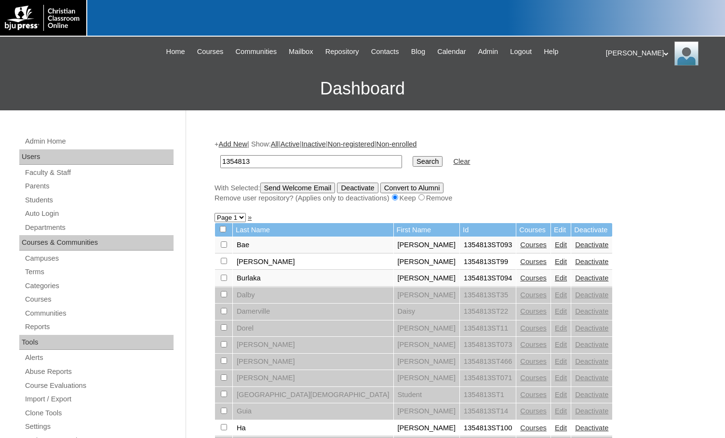
click at [520, 246] on link "Courses" at bounding box center [533, 245] width 27 height 8
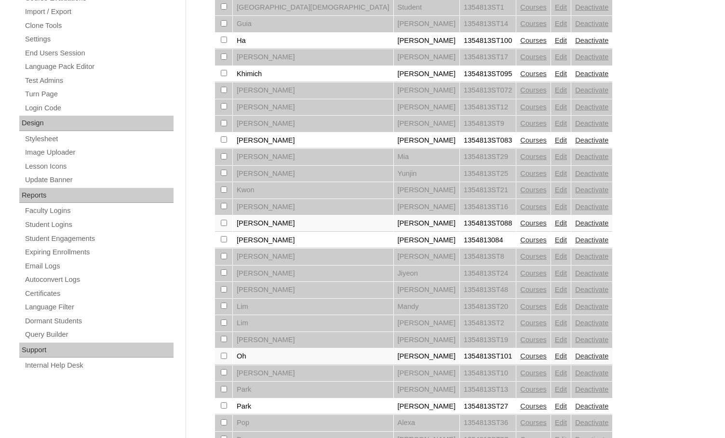
scroll to position [434, 0]
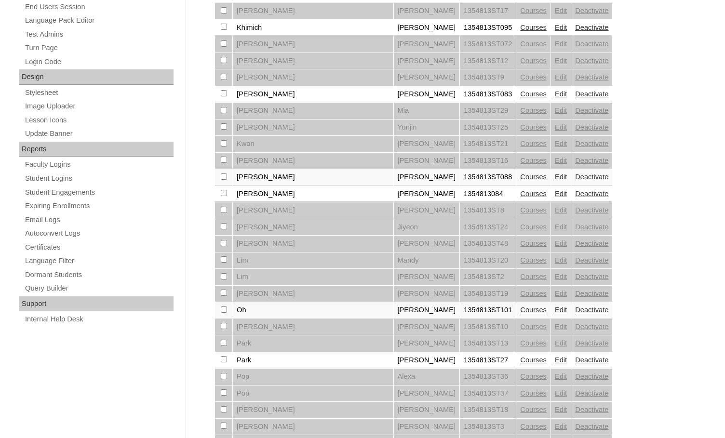
click at [520, 194] on link "Courses" at bounding box center [533, 194] width 27 height 8
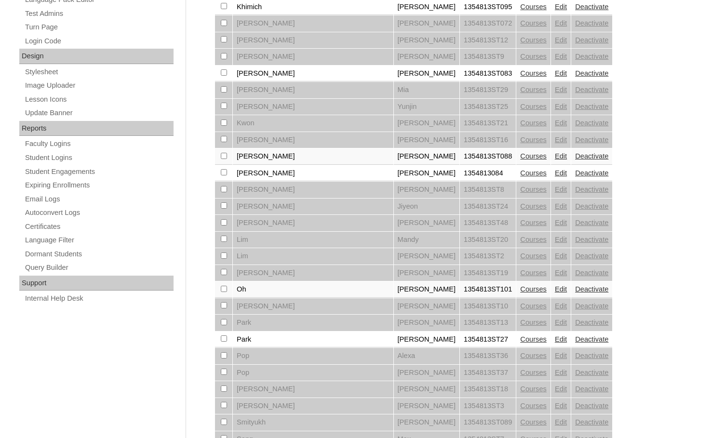
scroll to position [482, 0]
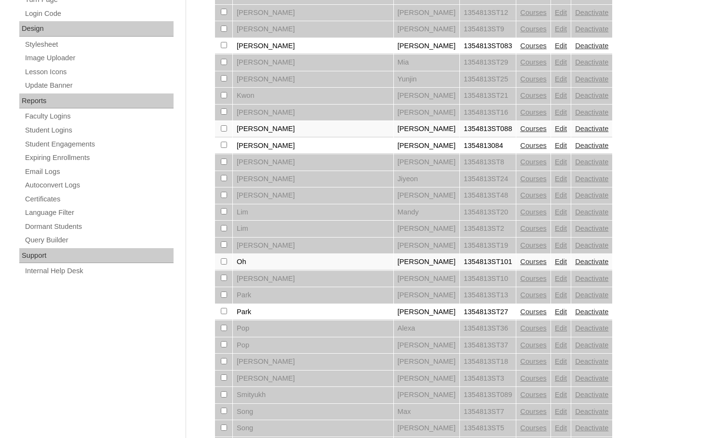
click at [520, 262] on link "Courses" at bounding box center [533, 262] width 27 height 8
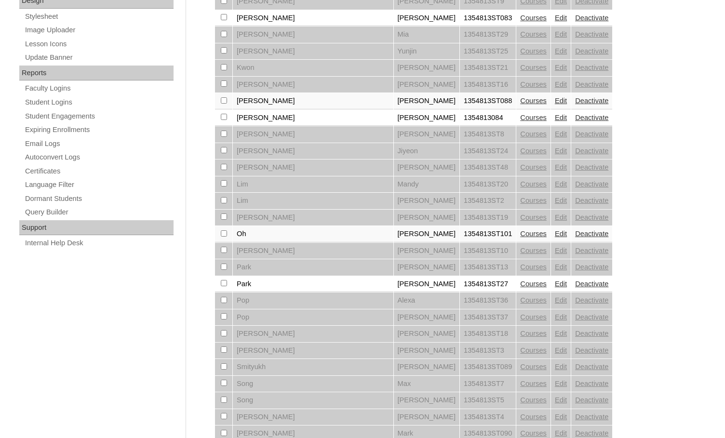
scroll to position [660, 0]
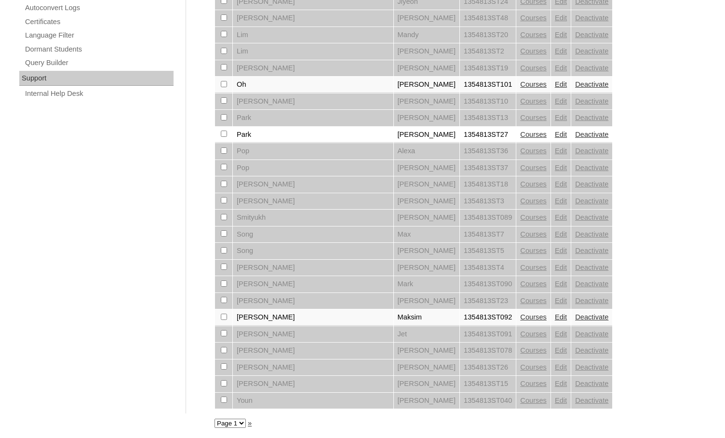
click at [250, 419] on link "»" at bounding box center [250, 423] width 4 height 8
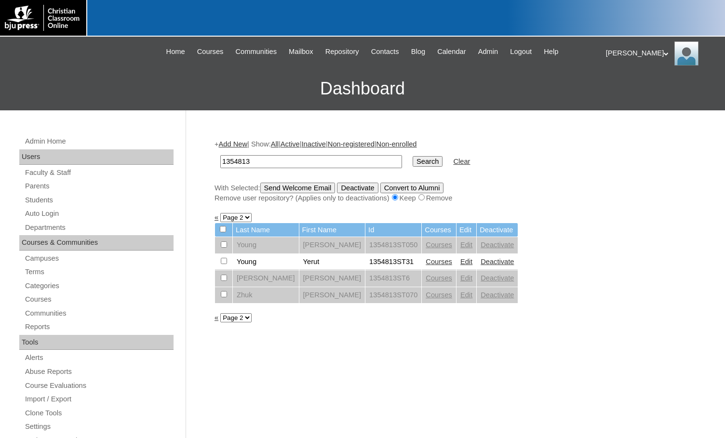
click at [426, 263] on link "Courses" at bounding box center [439, 262] width 27 height 8
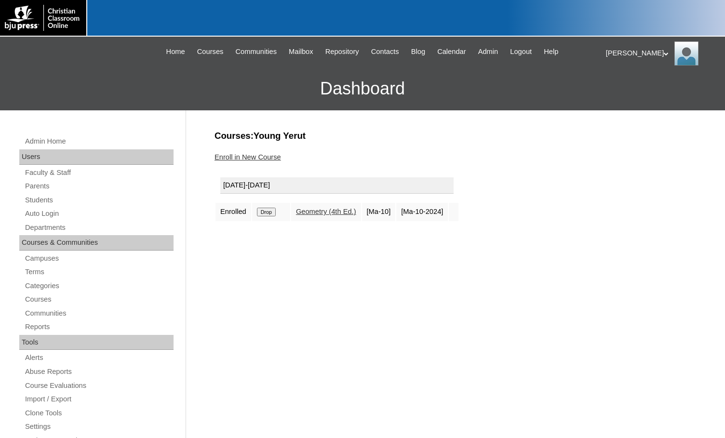
drag, startPoint x: 129, startPoint y: 98, endPoint x: 120, endPoint y: 123, distance: 27.0
click at [129, 98] on h3 "Dashboard" at bounding box center [362, 88] width 715 height 43
click at [55, 187] on link "Parents" at bounding box center [98, 186] width 149 height 12
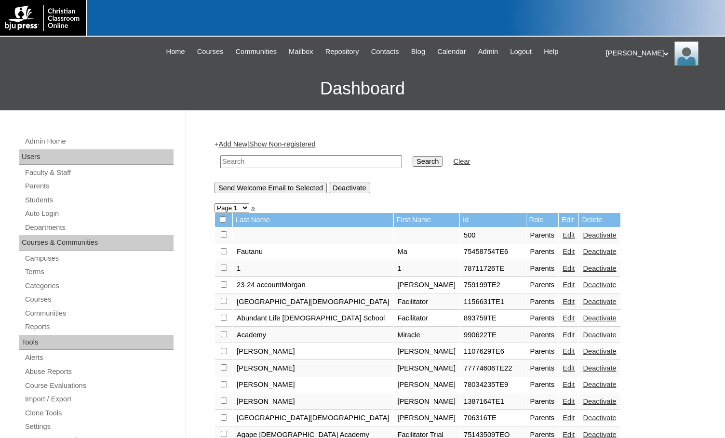
click at [255, 159] on input "text" at bounding box center [311, 161] width 182 height 13
type input "lex"
click at [413, 156] on input "Search" at bounding box center [428, 161] width 30 height 11
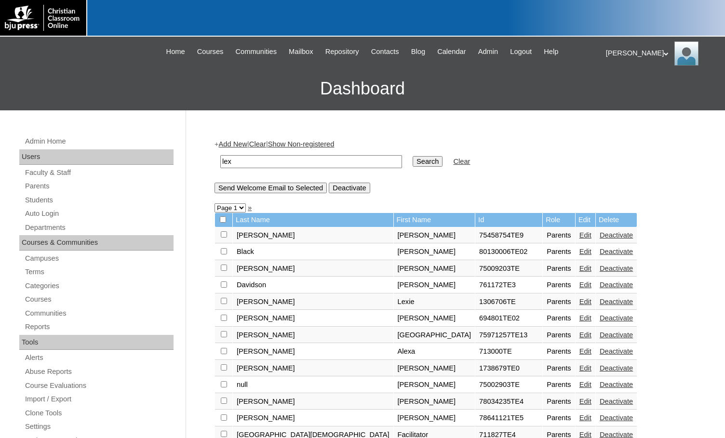
drag, startPoint x: 259, startPoint y: 162, endPoint x: 181, endPoint y: 161, distance: 78.1
click at [181, 161] on div "Admin Home Users Faculty & Staff Parents Students Auto Login Departments Course…" at bounding box center [362, 442] width 725 height 665
type input "lccalions"
click at [413, 156] on input "Search" at bounding box center [428, 161] width 30 height 11
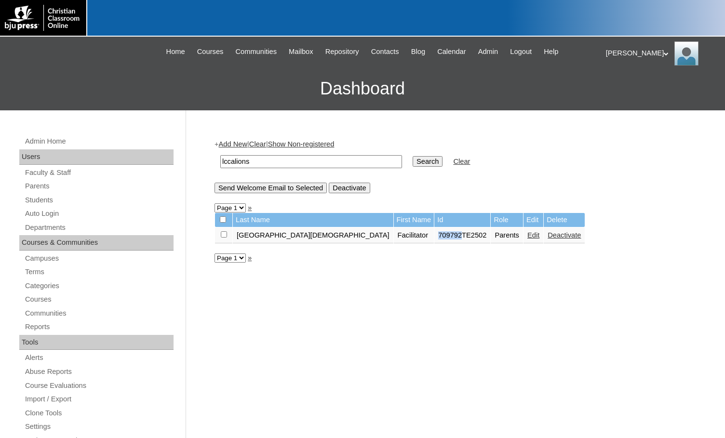
drag, startPoint x: 380, startPoint y: 237, endPoint x: 402, endPoint y: 237, distance: 22.2
click at [434, 237] on td "709792TE2502" at bounding box center [462, 236] width 56 height 16
copy td "709792"
click at [527, 236] on link "Edit" at bounding box center [533, 235] width 12 height 8
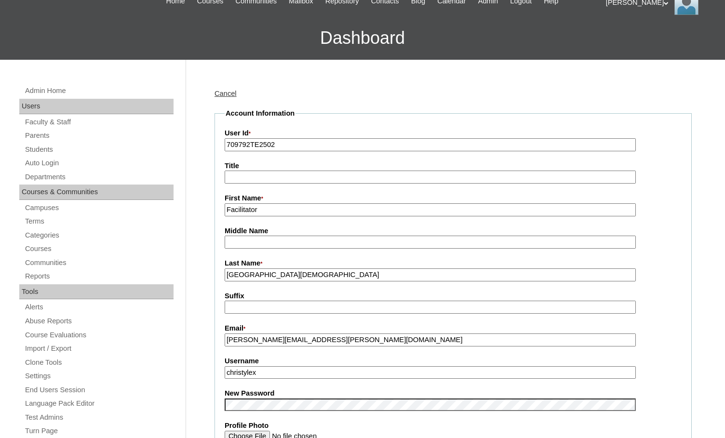
scroll to position [48, 0]
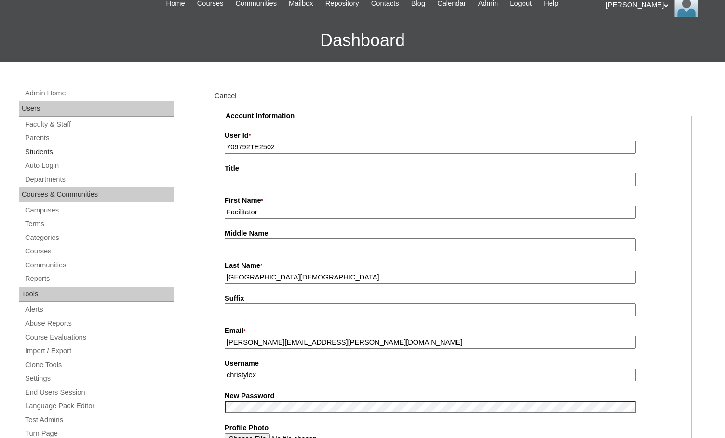
click at [33, 150] on link "Students" at bounding box center [98, 152] width 149 height 12
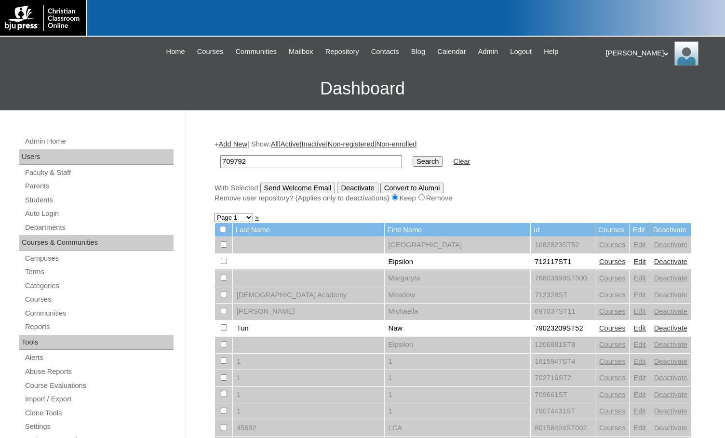
type input "709792"
click at [413, 162] on input "Search" at bounding box center [428, 161] width 30 height 11
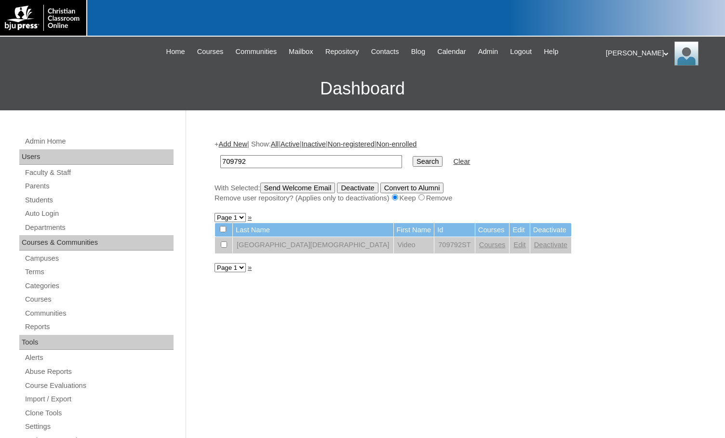
click at [479, 245] on link "Courses" at bounding box center [492, 245] width 27 height 8
click at [49, 186] on link "Parents" at bounding box center [98, 186] width 149 height 12
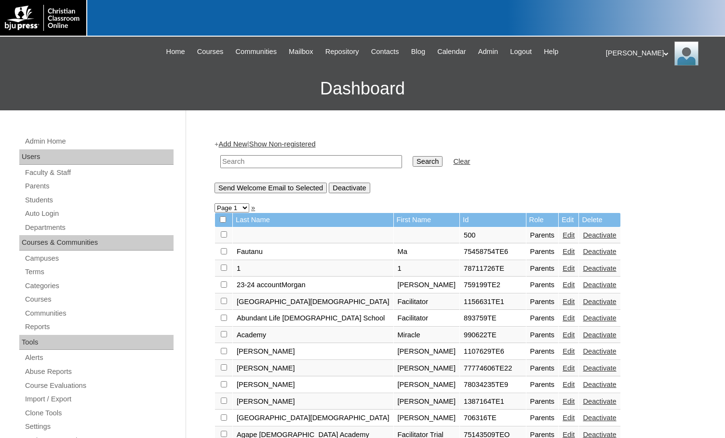
click at [315, 162] on input "text" at bounding box center [311, 161] width 182 height 13
paste input "709792"
type input "709792"
click at [413, 162] on input "Search" at bounding box center [428, 161] width 30 height 11
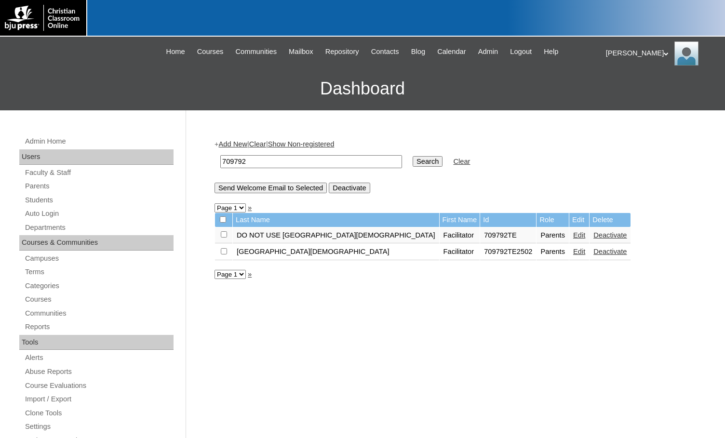
click at [573, 255] on link "Edit" at bounding box center [579, 252] width 12 height 8
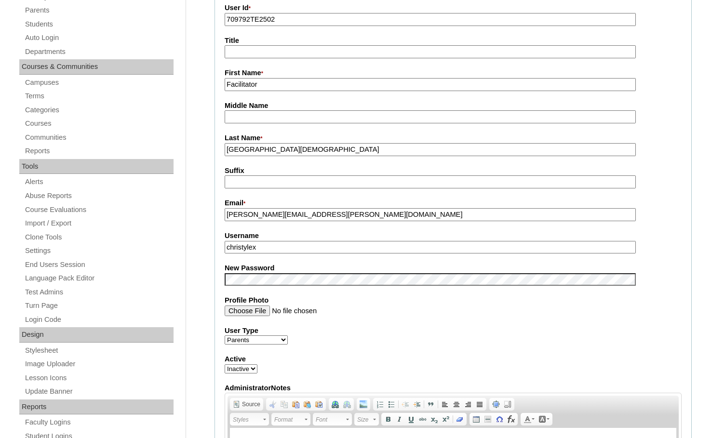
scroll to position [193, 0]
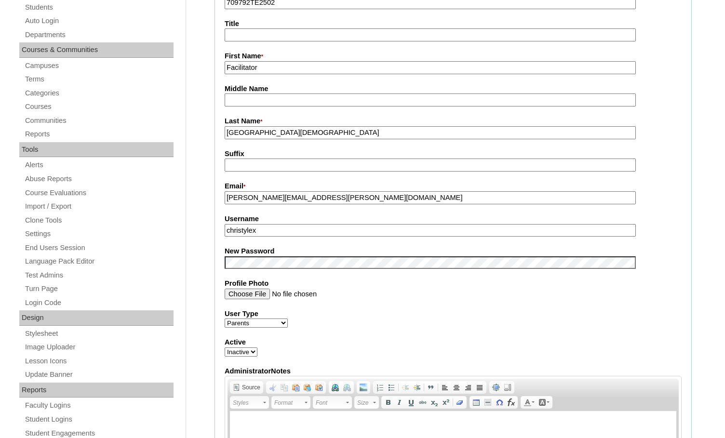
click at [249, 355] on select "Active Inactive" at bounding box center [241, 352] width 33 height 9
select select "1"
click at [225, 349] on select "Active Inactive" at bounding box center [241, 352] width 33 height 9
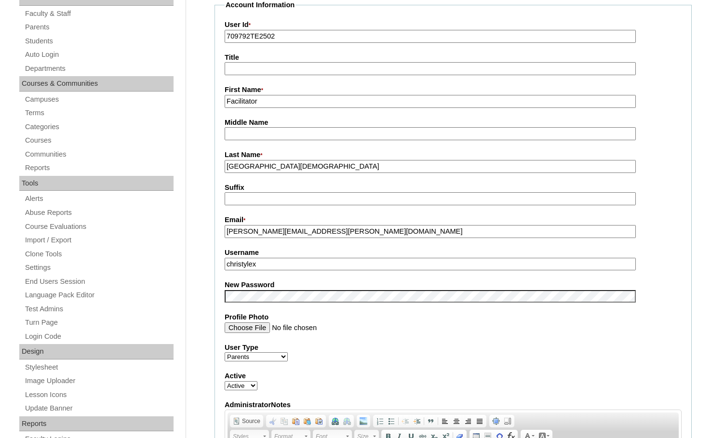
scroll to position [145, 0]
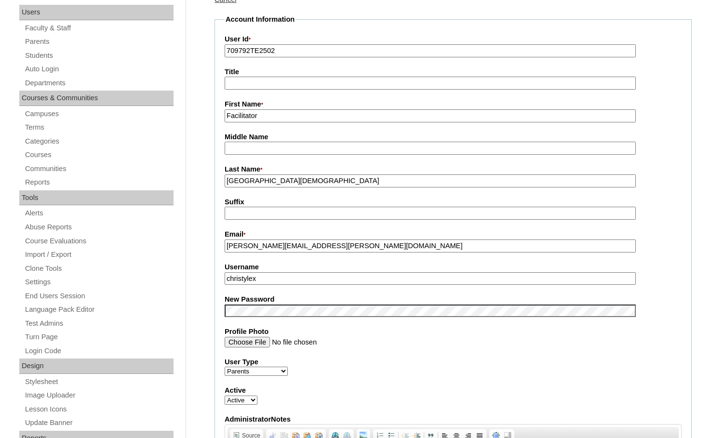
drag, startPoint x: 264, startPoint y: 283, endPoint x: 195, endPoint y: 274, distance: 69.6
drag, startPoint x: 250, startPoint y: 53, endPoint x: 207, endPoint y: 49, distance: 43.1
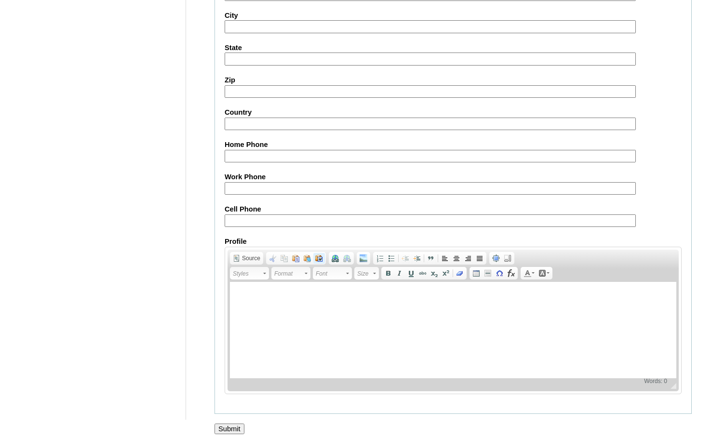
scroll to position [828, 0]
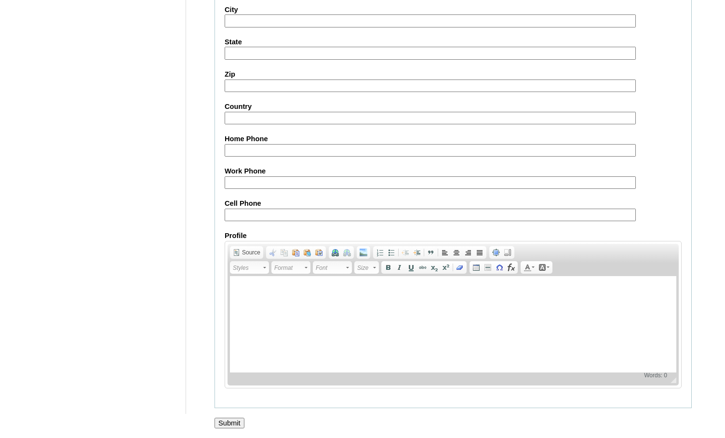
click at [235, 420] on input "Submit" at bounding box center [230, 423] width 30 height 11
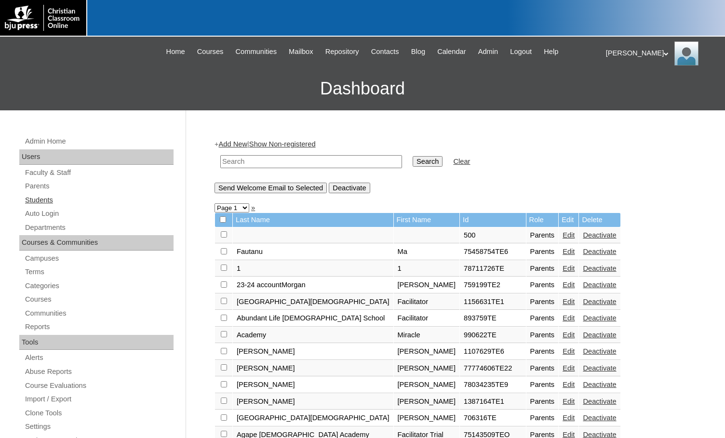
click at [45, 198] on link "Students" at bounding box center [98, 200] width 149 height 12
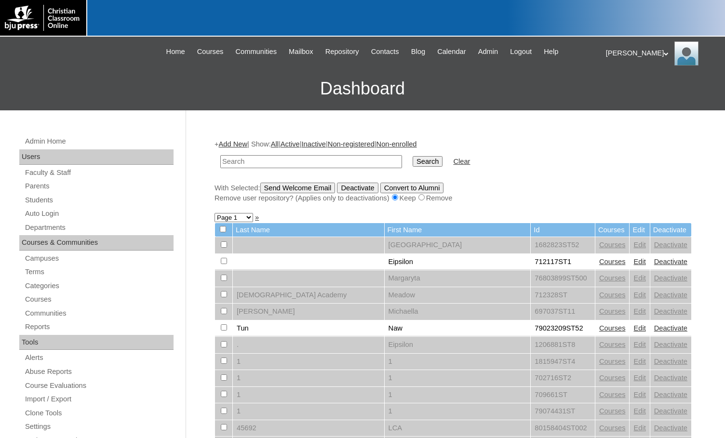
drag, startPoint x: 326, startPoint y: 162, endPoint x: 338, endPoint y: 162, distance: 12.1
click at [326, 162] on input "text" at bounding box center [311, 161] width 182 height 13
type input "709792"
click at [413, 162] on input "Search" at bounding box center [428, 161] width 30 height 11
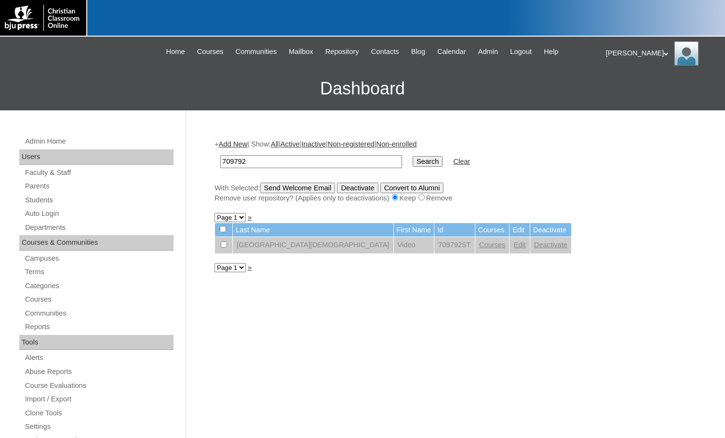
click at [513, 245] on link "Edit" at bounding box center [519, 245] width 12 height 8
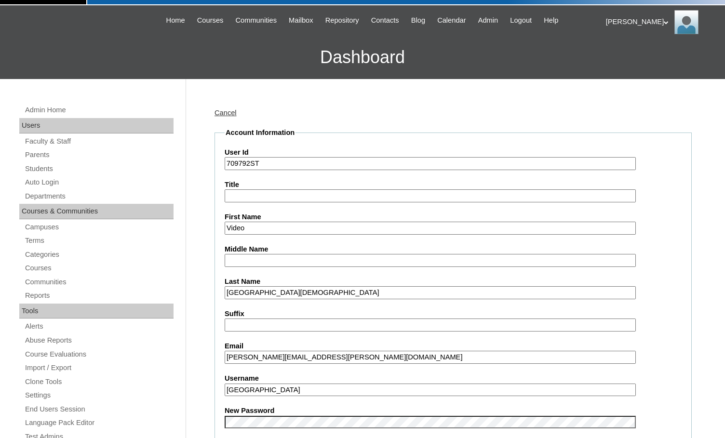
scroll to position [48, 0]
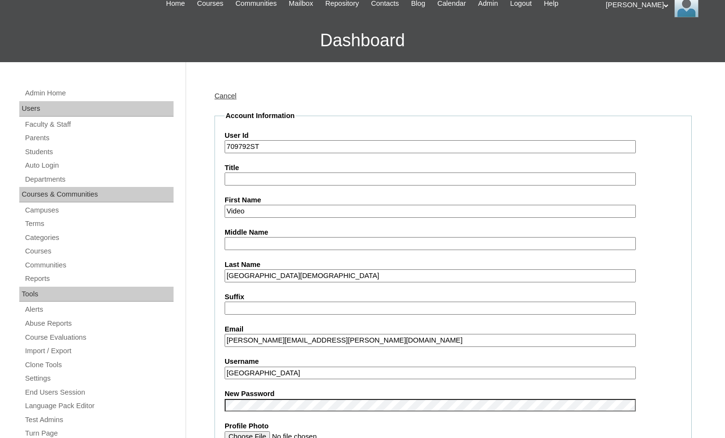
drag, startPoint x: 256, startPoint y: 212, endPoint x: 203, endPoint y: 204, distance: 53.7
type input "Student"
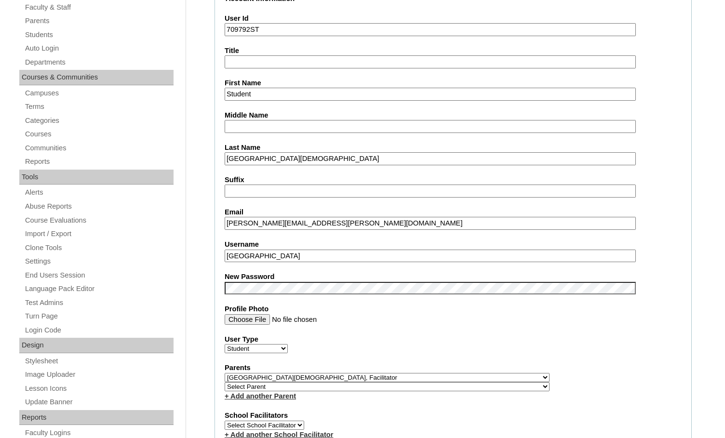
scroll to position [193, 0]
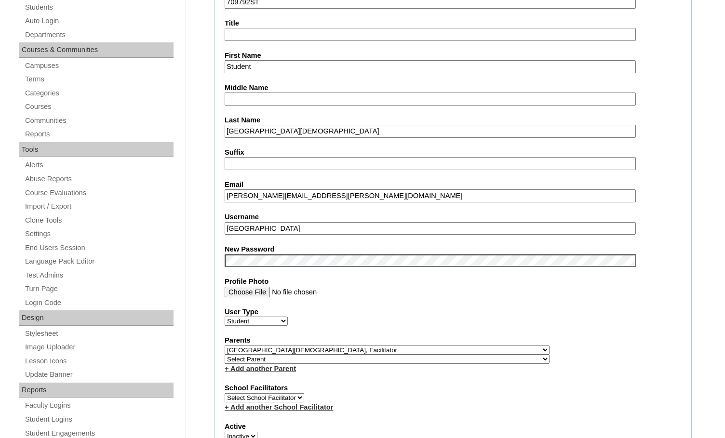
drag, startPoint x: 276, startPoint y: 232, endPoint x: 175, endPoint y: 226, distance: 101.9
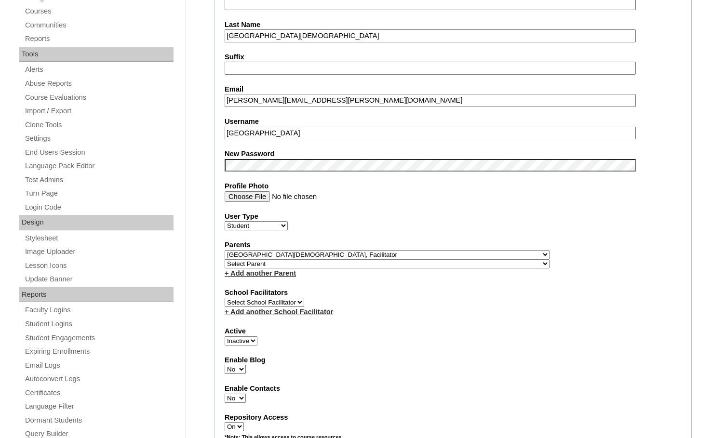
scroll to position [289, 0]
click at [240, 342] on select "Active Inactive" at bounding box center [241, 340] width 33 height 9
select select "1"
click at [225, 336] on select "Active Inactive" at bounding box center [241, 340] width 33 height 9
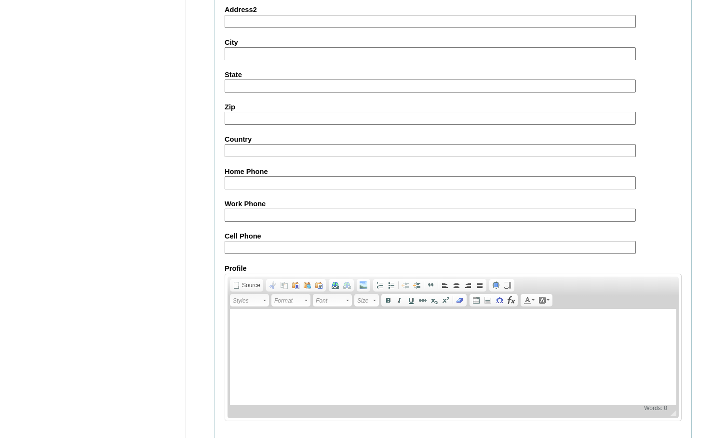
scroll to position [1031, 0]
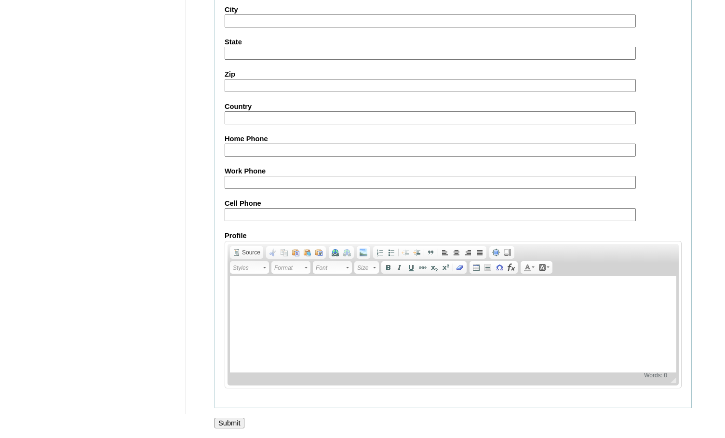
click at [232, 423] on input "Submit" at bounding box center [230, 423] width 30 height 11
